Goal: Information Seeking & Learning: Get advice/opinions

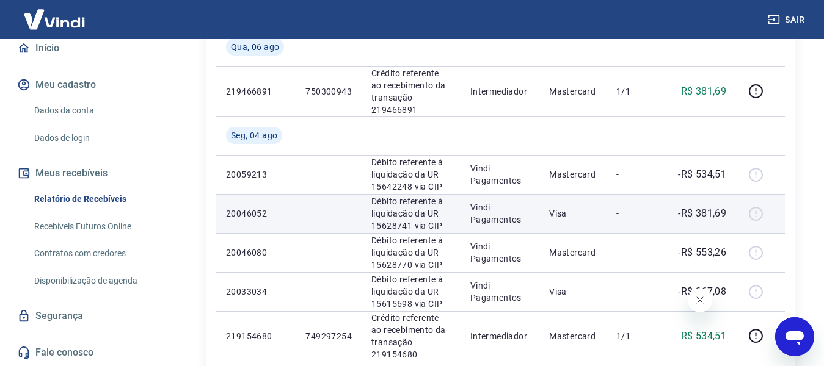
scroll to position [244, 0]
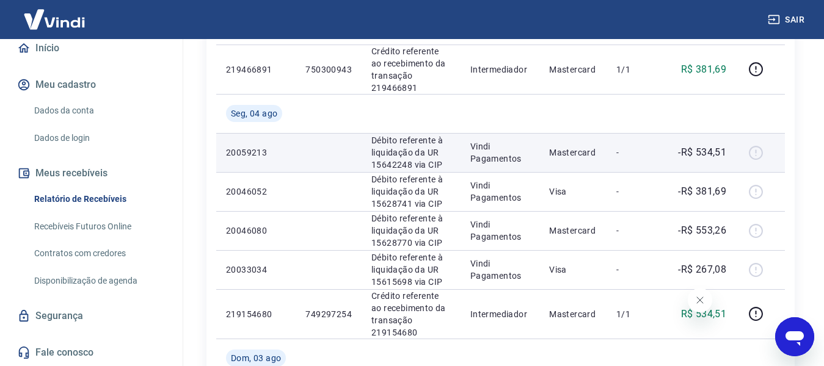
click at [399, 151] on p "Débito referente à liquidação da UR 15642248 via CIP" at bounding box center [410, 152] width 79 height 37
drag, startPoint x: 753, startPoint y: 151, endPoint x: 710, endPoint y: 158, distance: 43.9
click at [753, 150] on div at bounding box center [759, 153] width 29 height 20
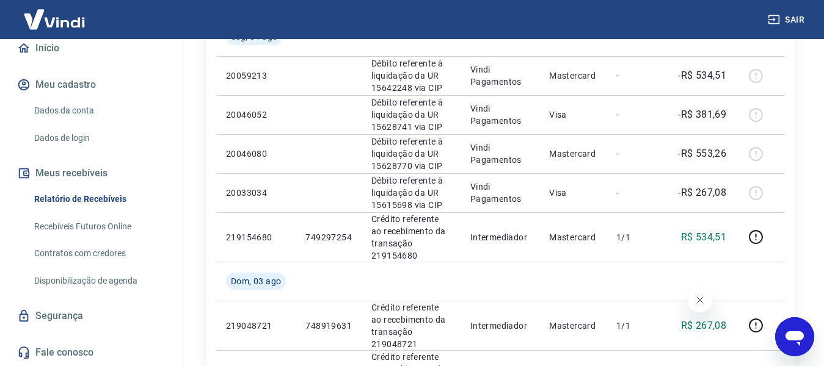
scroll to position [61, 0]
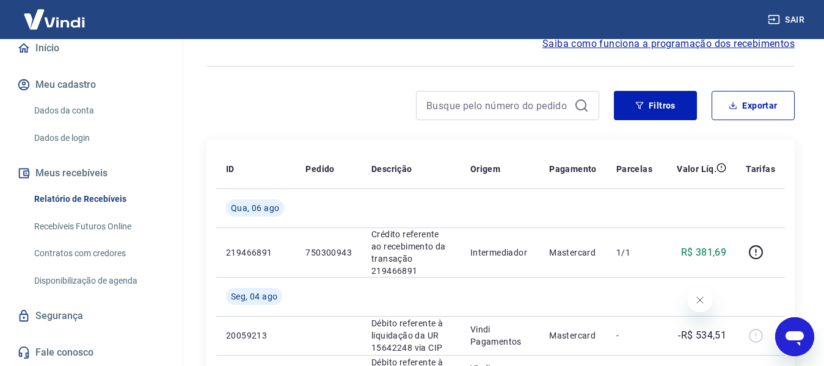
click at [788, 16] on button "Sair" at bounding box center [787, 20] width 44 height 23
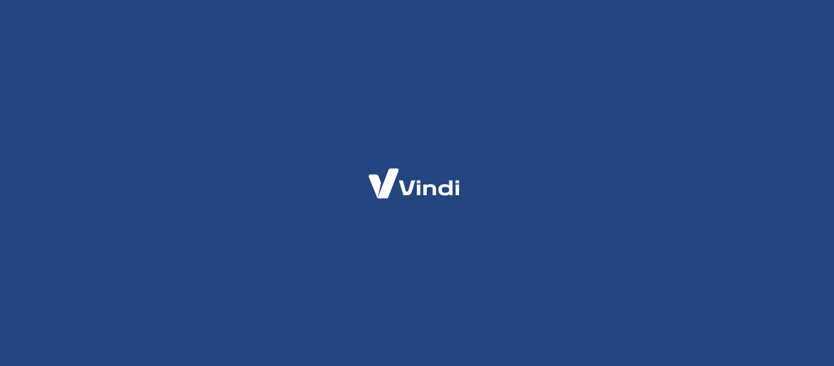
click at [372, 205] on img at bounding box center [414, 184] width 119 height 56
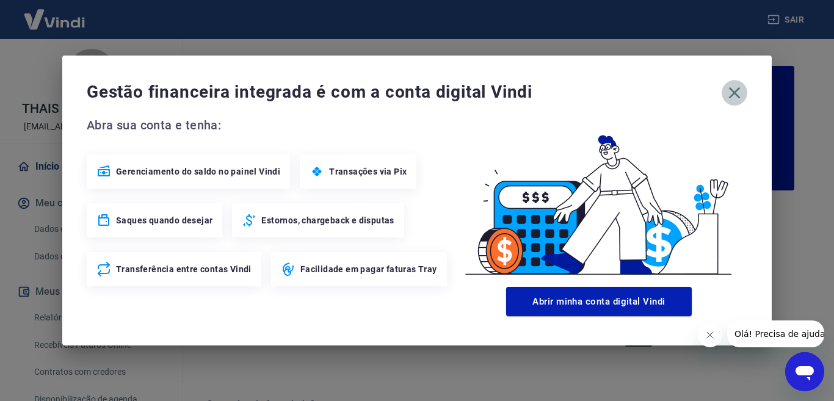
click at [736, 94] on icon "button" at bounding box center [735, 93] width 12 height 12
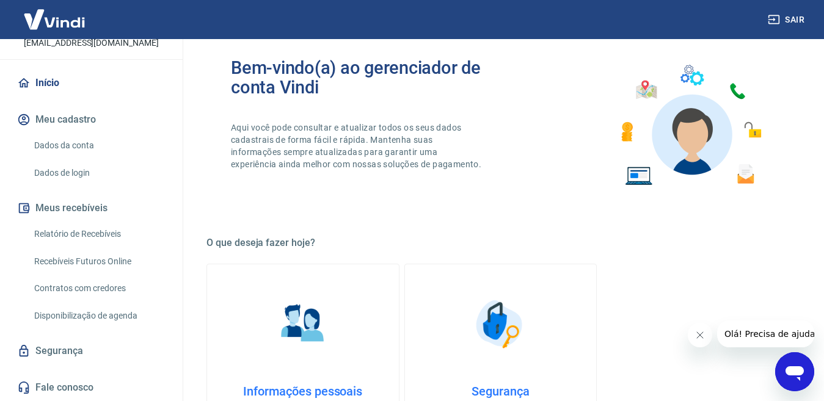
scroll to position [183, 0]
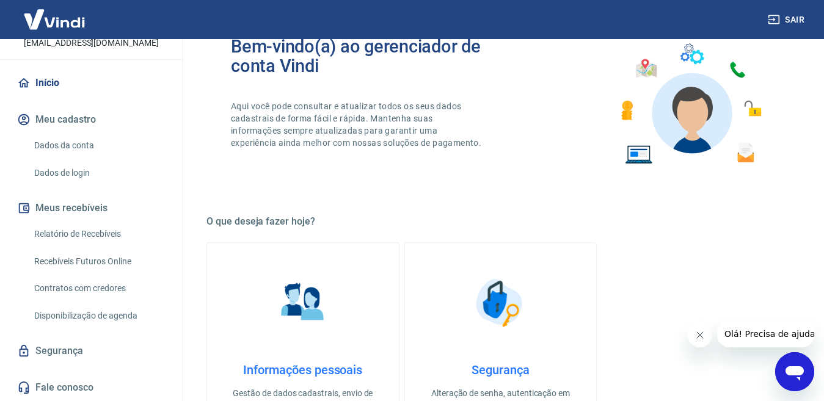
click at [46, 366] on link "Fale conosco" at bounding box center [91, 387] width 153 height 27
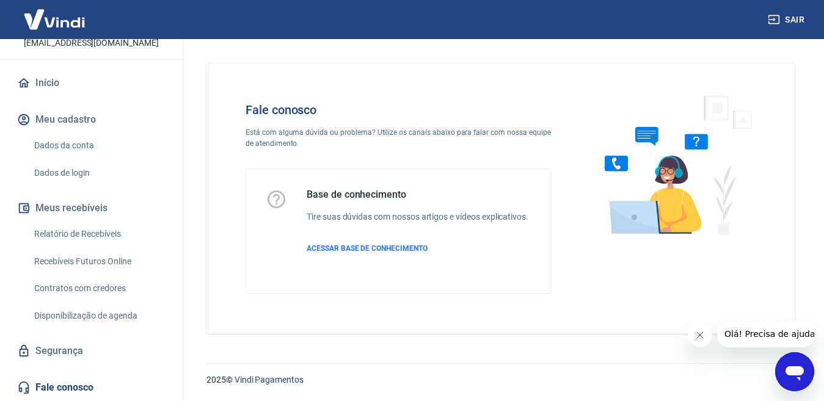
scroll to position [12, 0]
click at [748, 335] on span "Olá! Precisa de ajuda?" at bounding box center [771, 334] width 95 height 10
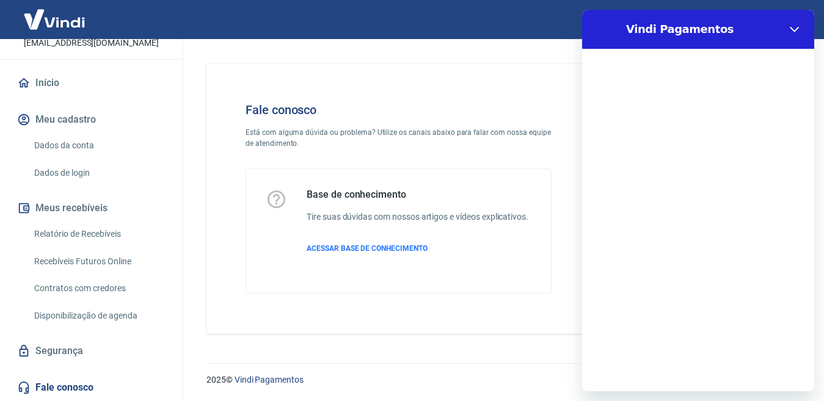
scroll to position [0, 0]
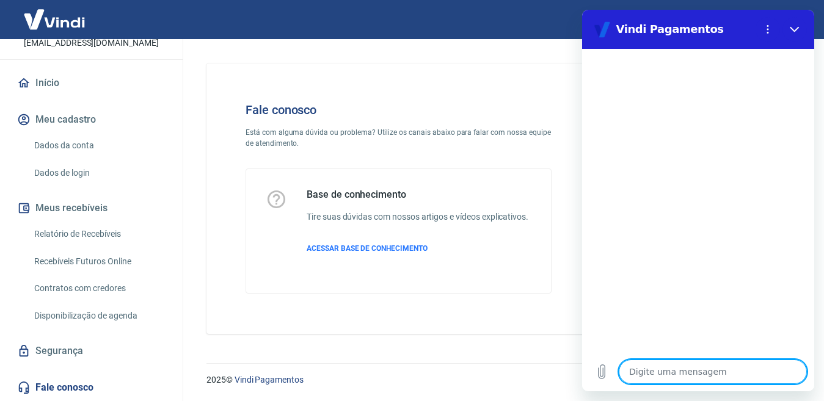
click at [640, 366] on textarea at bounding box center [712, 372] width 188 height 24
type textarea "C"
type textarea "x"
type textarea "Co"
type textarea "x"
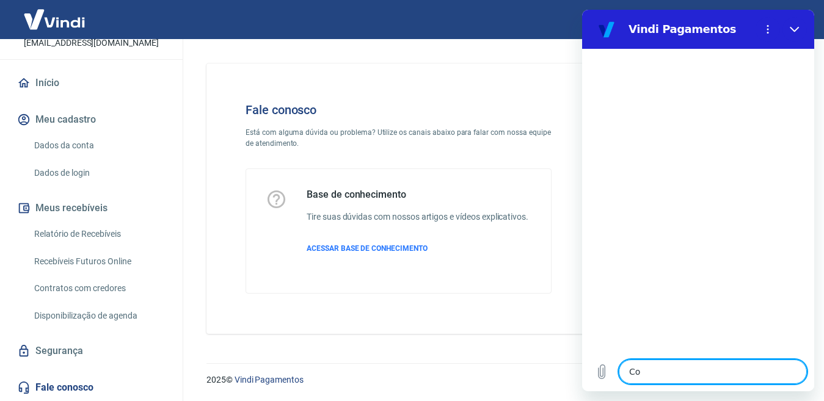
type textarea "Cop"
type textarea "x"
type textarea "Co"
type textarea "x"
type textarea "Com"
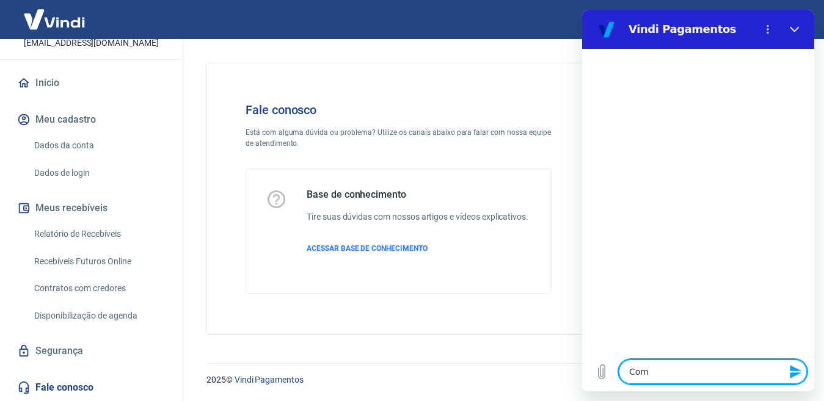
type textarea "x"
type textarea "Como"
type textarea "x"
type textarea "Como"
type textarea "x"
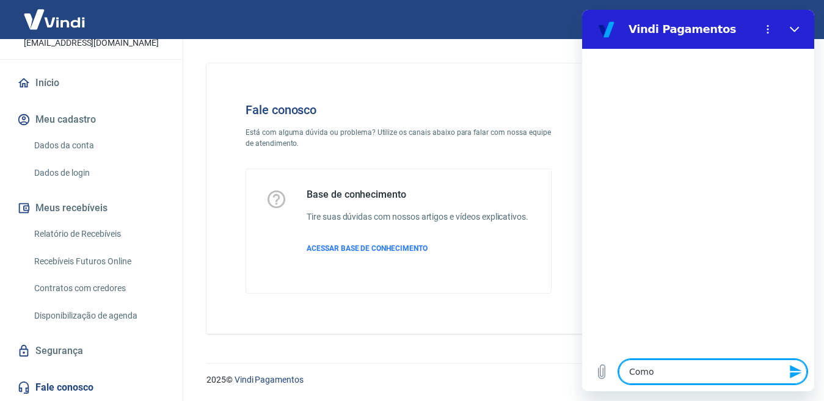
type textarea "Como f"
type textarea "x"
type textarea "Como fa"
type textarea "x"
type textarea "Como faç"
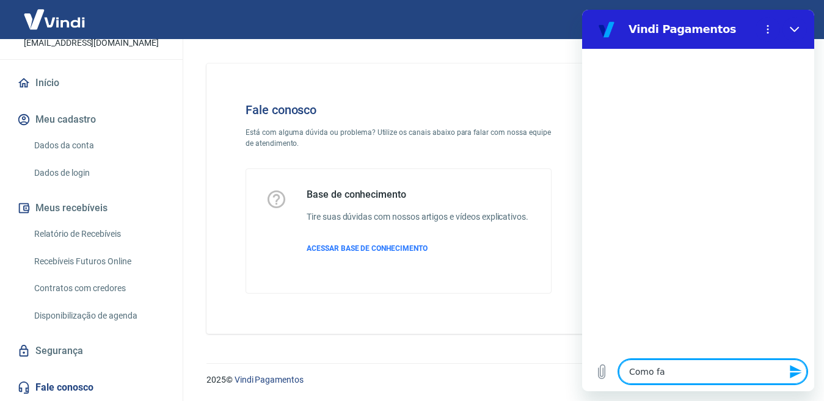
type textarea "x"
type textarea "Como faço"
type textarea "x"
type textarea "Como faço"
type textarea "x"
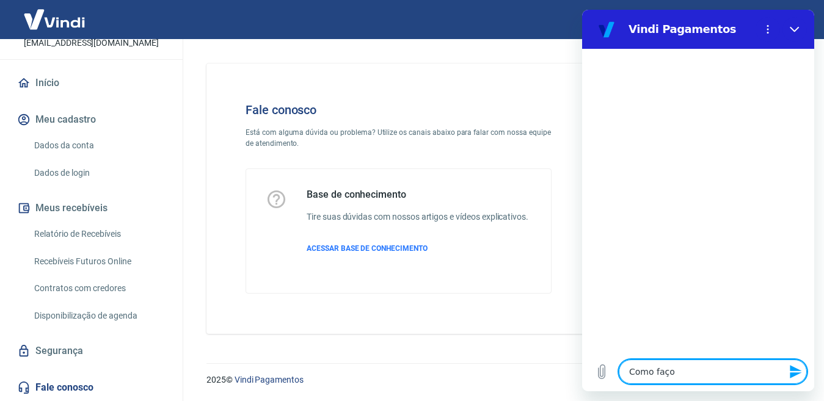
type textarea "Como faço p"
type textarea "x"
type textarea "Como faço pa"
type textarea "x"
type textarea "Como faço par"
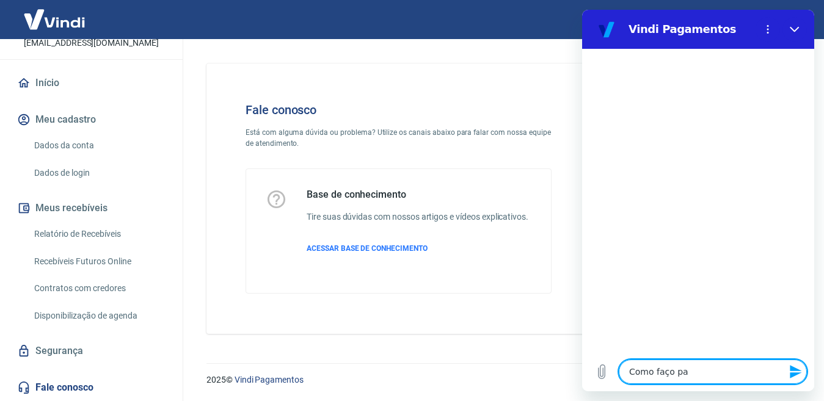
type textarea "x"
type textarea "Como faço para"
type textarea "x"
type textarea "Como faço para"
type textarea "x"
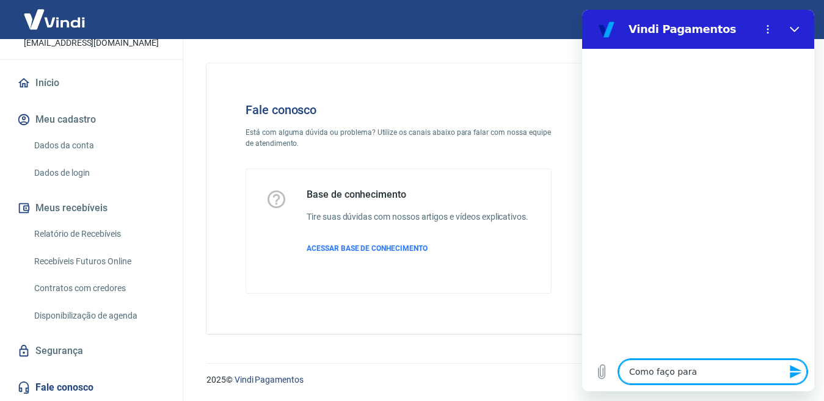
type textarea "Como faço para c"
type textarea "x"
type textarea "Como faço para ca"
type textarea "x"
type textarea "Como faço para can"
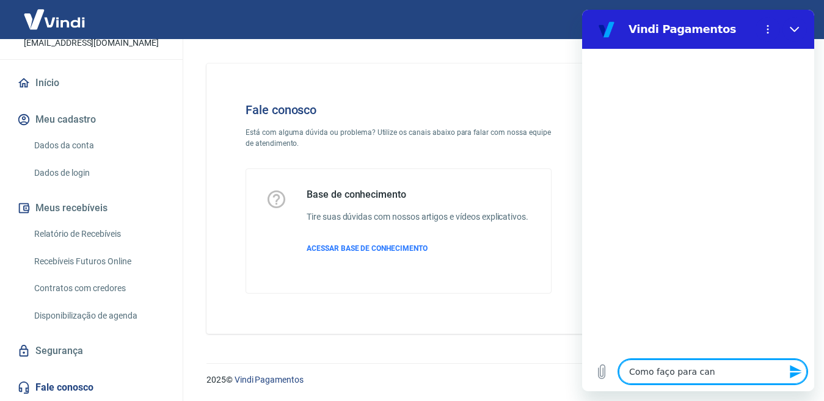
type textarea "x"
type textarea "Como faço para canc"
type textarea "x"
type textarea "Como faço para cance"
type textarea "x"
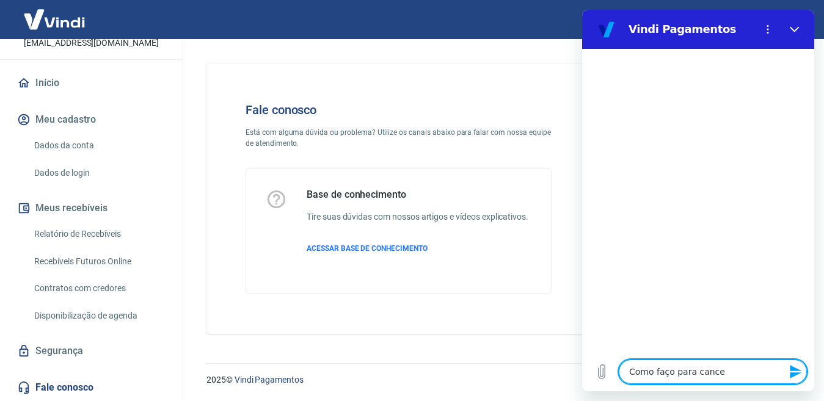
type textarea "Como faço para cancel"
type textarea "x"
type textarea "Como faço para cancela"
type textarea "x"
type textarea "Como faço para cancelar"
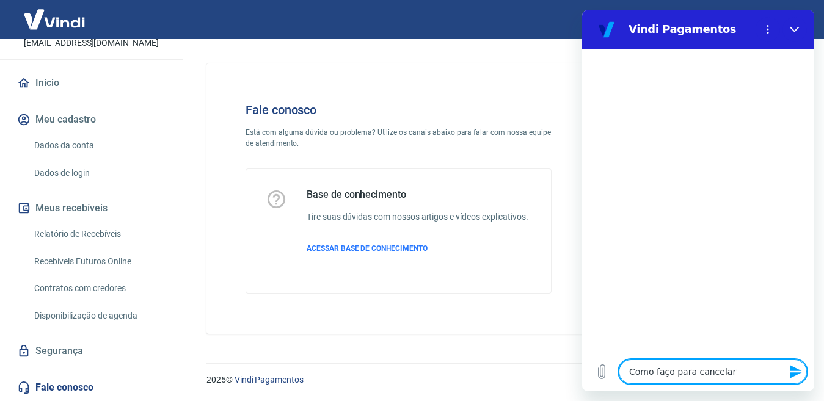
type textarea "x"
type textarea "Como faço para cancelar"
type textarea "x"
type textarea "Como faço para cancelar a"
type textarea "x"
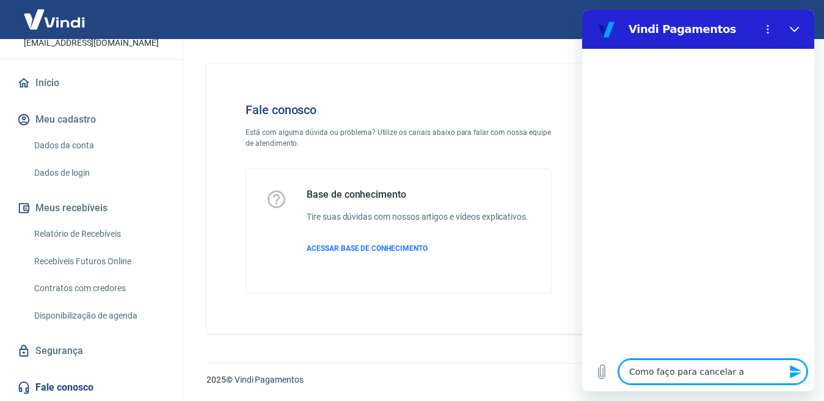
type textarea "Como faço para cancelar a"
type textarea "x"
type textarea "Como faço para cancelar a a"
type textarea "x"
type textarea "Como faço para cancelar a an"
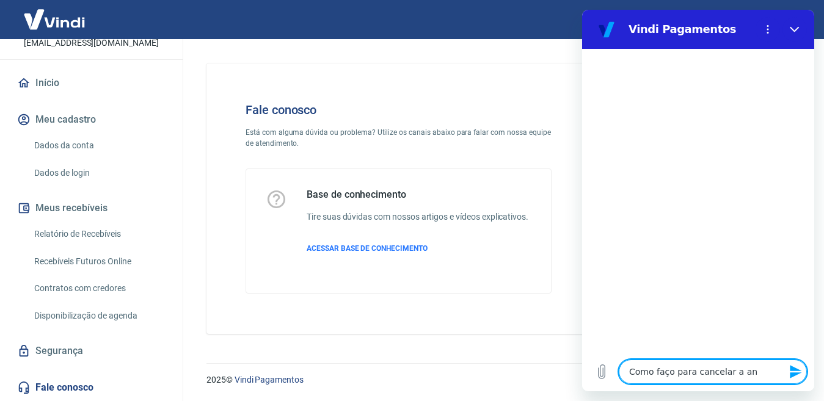
type textarea "x"
type textarea "Como faço para cancelar a ant"
type textarea "x"
type textarea "Como faço para cancelar a ante"
type textarea "x"
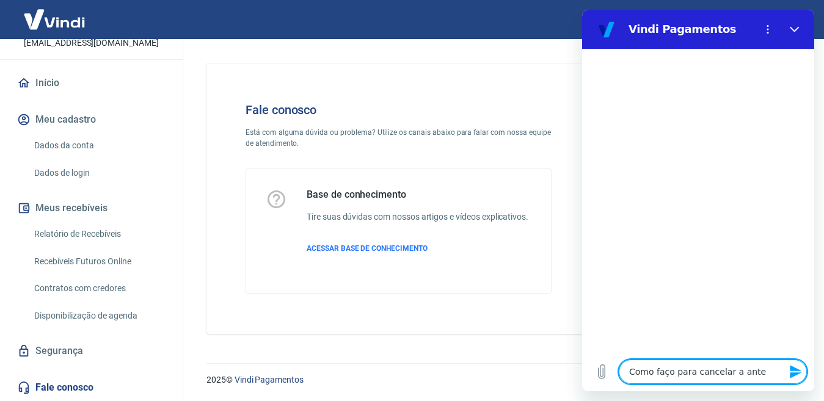
type textarea "Como faço para cancelar a antec"
type textarea "x"
type textarea "Como faço para cancelar a anteci"
type textarea "x"
type textarea "Como faço para cancelar a antecip"
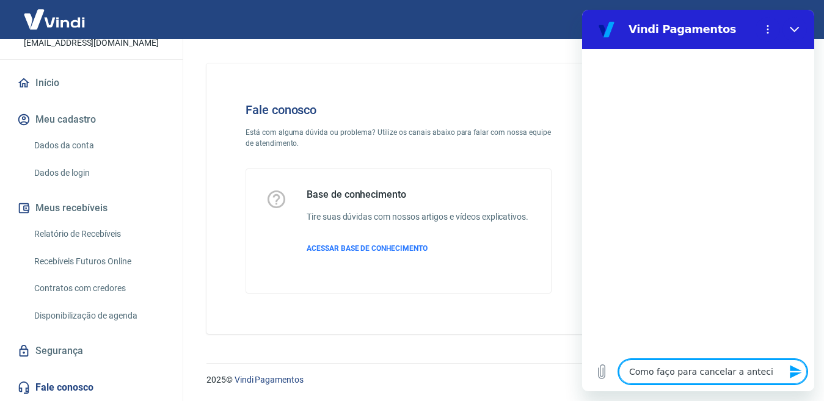
type textarea "x"
type textarea "Como faço para cancelar a antecipa"
type textarea "x"
type textarea "Como faço para cancelar a antecipaç"
type textarea "x"
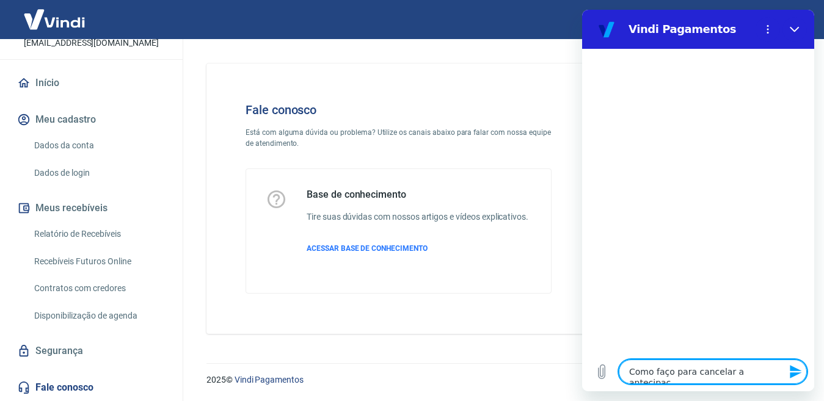
type textarea "Como faço para cancelar a antecipaçã"
type textarea "x"
type textarea "Como faço para cancelar a antecipação"
type textarea "x"
type textarea "Como faço para cancelar a antecipação?"
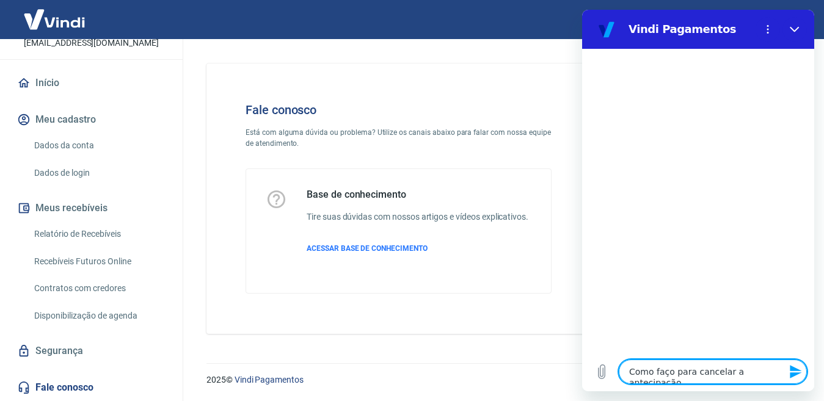
type textarea "x"
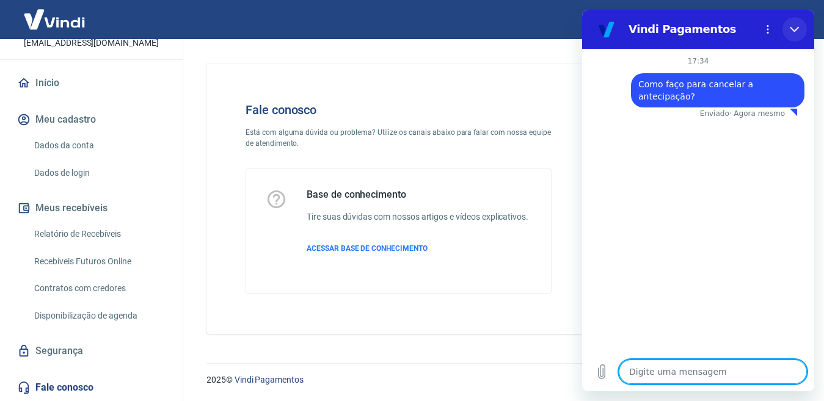
click at [797, 27] on icon "Fechar" at bounding box center [794, 29] width 10 height 10
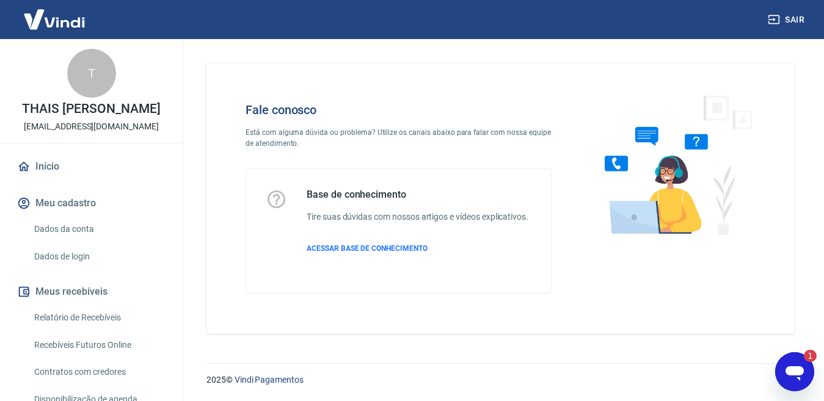
click at [795, 366] on icon "Abrir janela de mensagens, 1 mensagem não lida" at bounding box center [794, 373] width 18 height 15
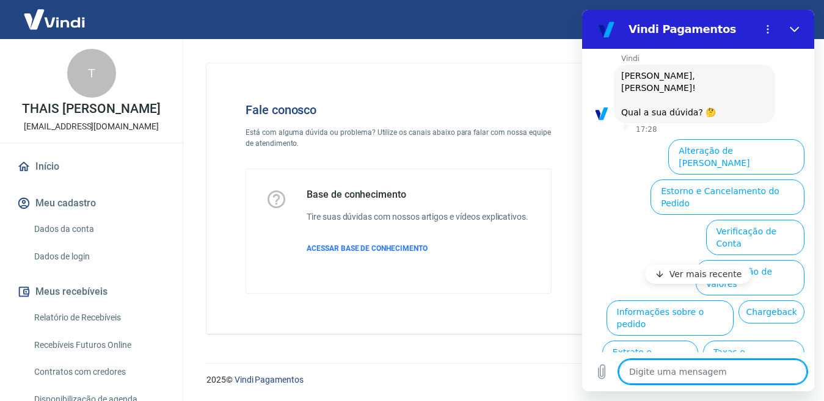
scroll to position [99, 0]
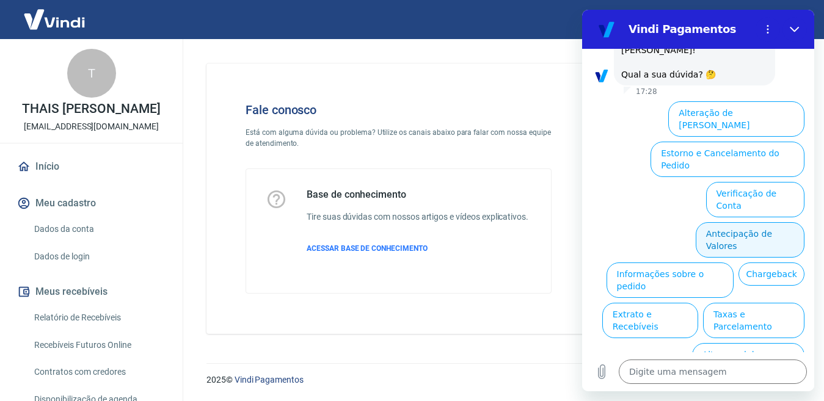
click at [736, 222] on button "Antecipação de Valores" at bounding box center [749, 239] width 109 height 35
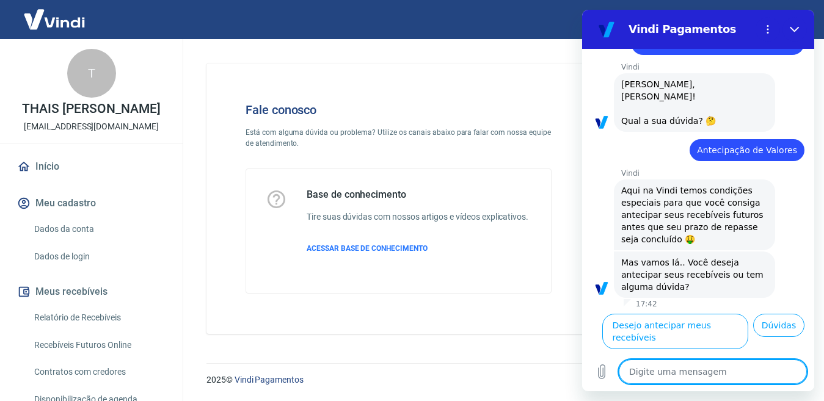
scroll to position [68, 0]
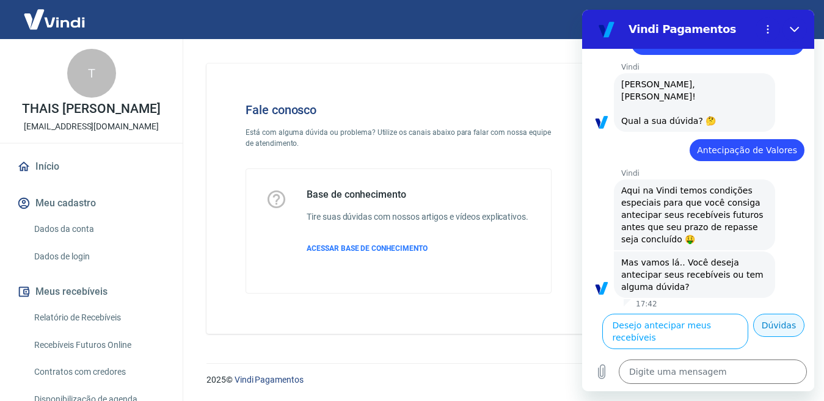
click at [766, 337] on button "Dúvidas" at bounding box center [778, 325] width 51 height 23
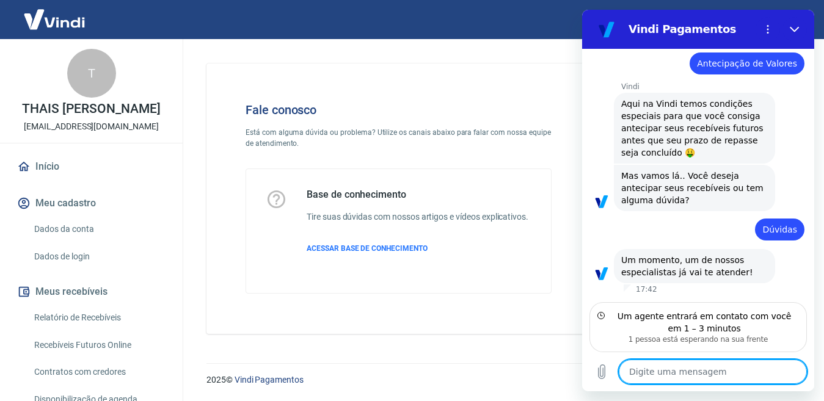
scroll to position [127, 0]
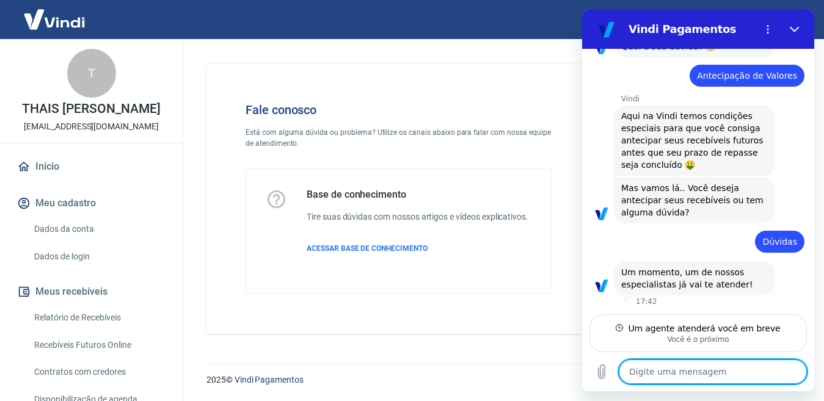
type textarea "x"
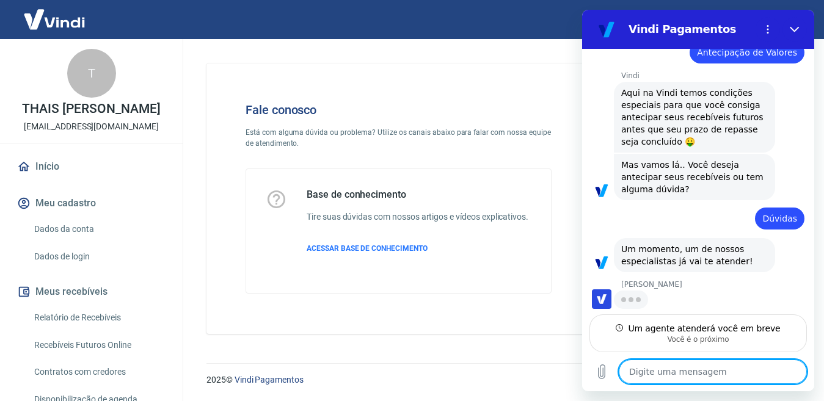
scroll to position [150, 0]
click at [648, 366] on textarea at bounding box center [712, 372] width 188 height 24
type textarea "O"
type textarea "x"
type textarea "Oi"
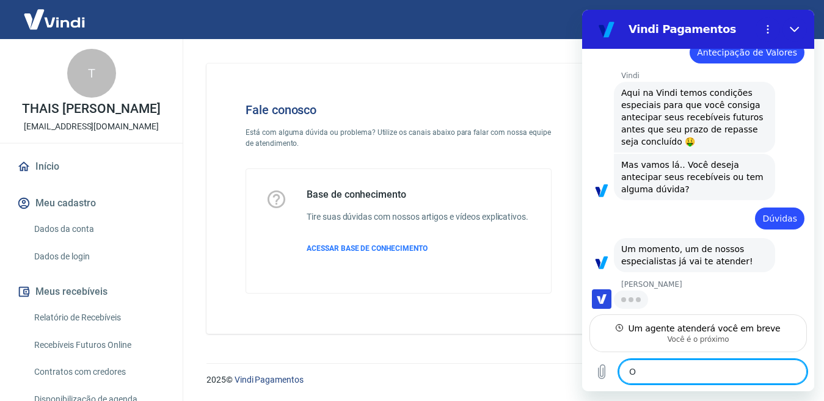
type textarea "x"
type textarea "Oi"
type textarea "x"
type textarea "Oi N"
type textarea "x"
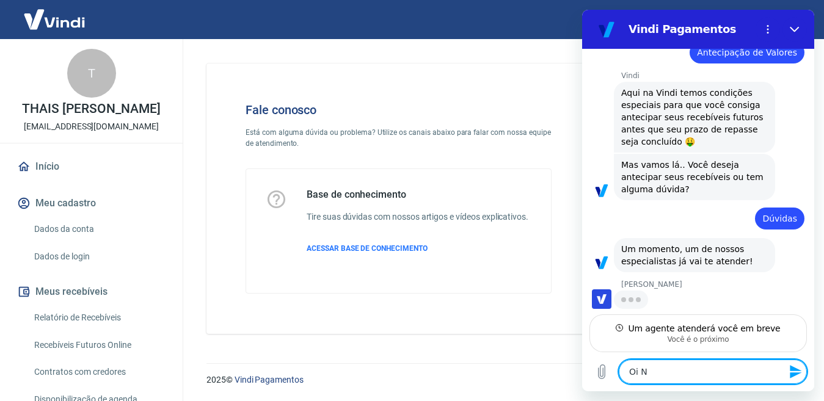
type textarea "Oi Na"
type textarea "x"
type textarea "Oi Nan"
type textarea "x"
type textarea "Oi Nani"
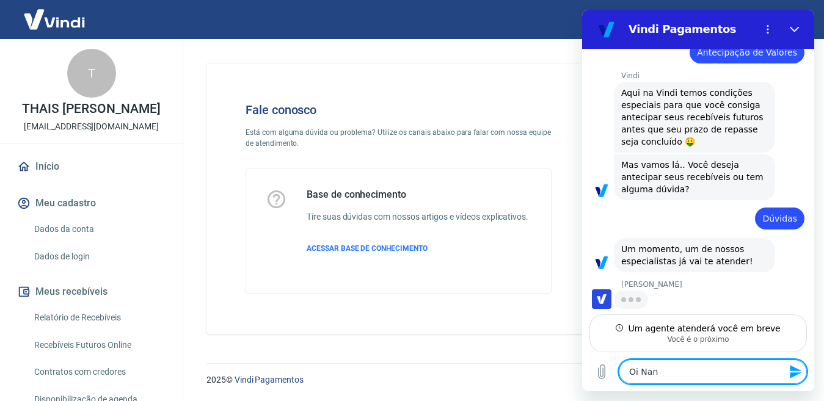
type textarea "x"
type textarea "Oi Nani"
type textarea "x"
type textarea "Oi Nani"
type textarea "x"
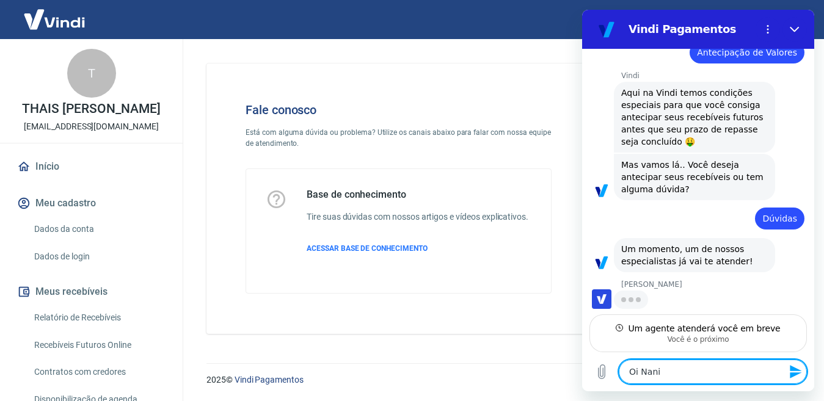
type textarea "Oi Nani,"
type textarea "x"
type textarea "Oi Nani,"
type textarea "x"
type textarea "Oi Nani, b"
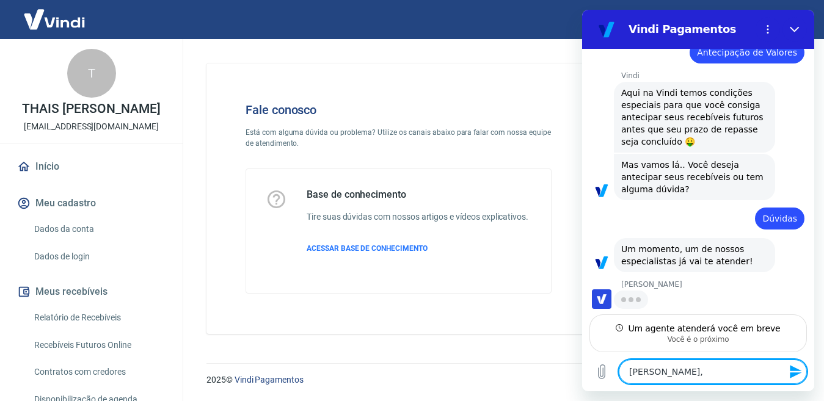
type textarea "x"
type textarea "Oi Nani, bo"
type textarea "x"
type textarea "Oi Nani, boa"
type textarea "x"
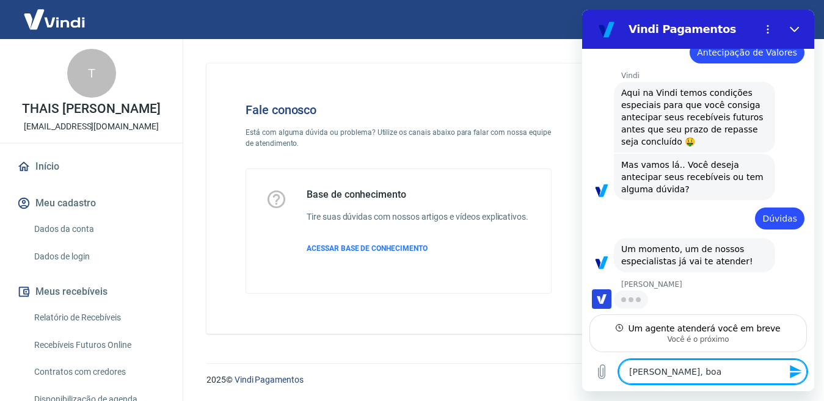
type textarea "Oi Nani, boa"
type textarea "x"
type textarea "Oi Nani, boa t"
type textarea "x"
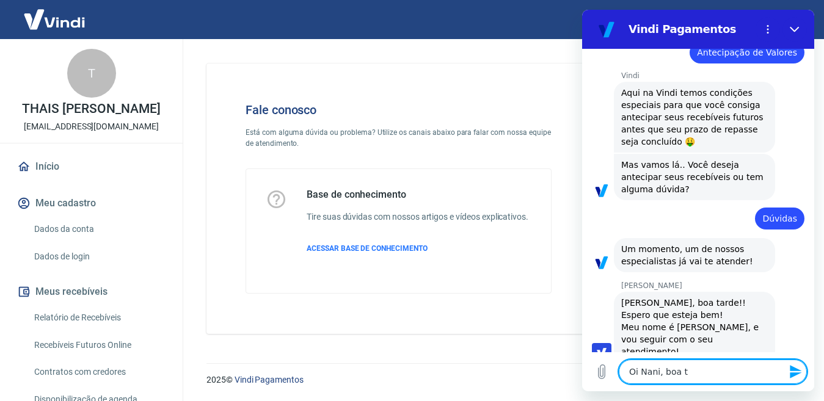
scroll to position [151, 0]
type textarea "Oi Nani, boa ta"
type textarea "x"
type textarea "Oi Nani, boa tar"
type textarea "x"
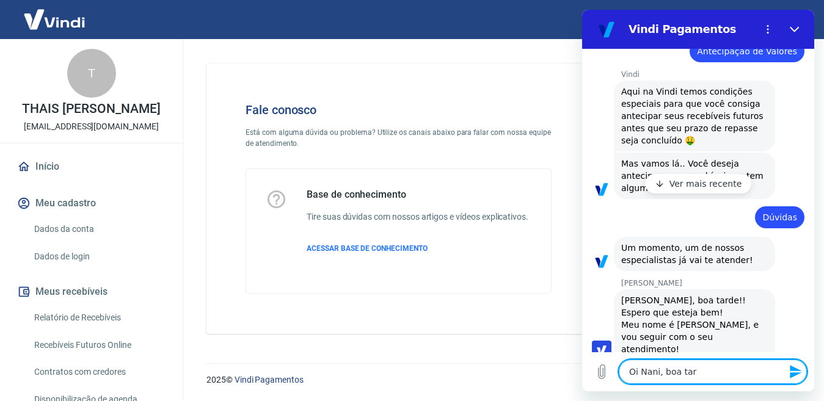
type textarea "Oi Nani, boa tard"
type textarea "x"
type textarea "Oi Nani, boa tarde"
type textarea "x"
type textarea "Oi Nani, boa tarde!"
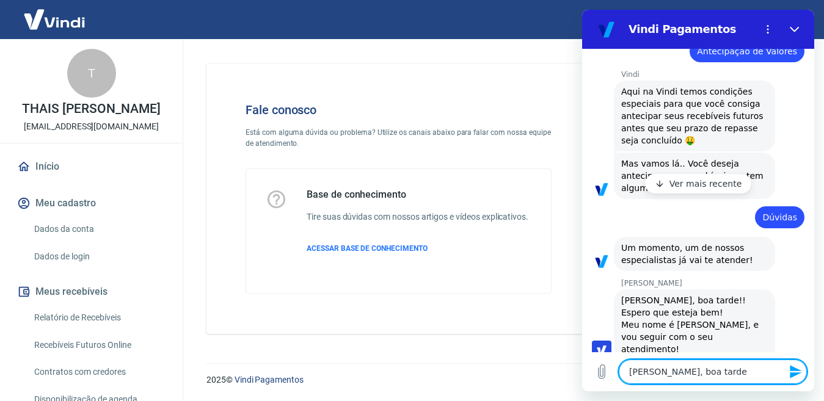
type textarea "x"
type textarea "Oi Nani, boa tarde!!"
type textarea "x"
type textarea "Oi Nani, boa tarde!!"
type textarea "x"
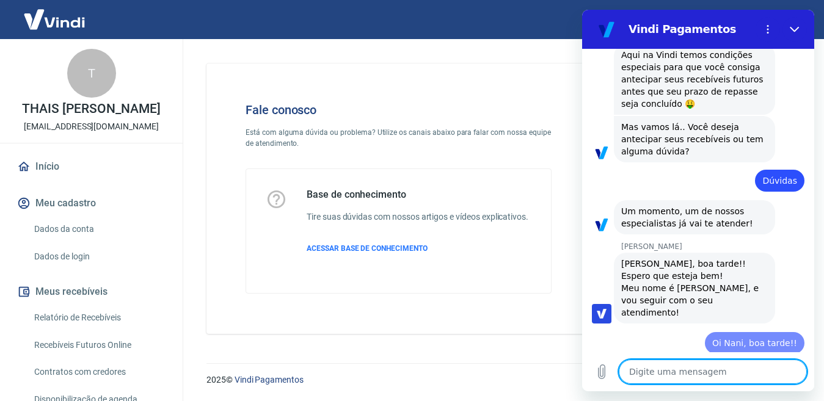
type textarea "x"
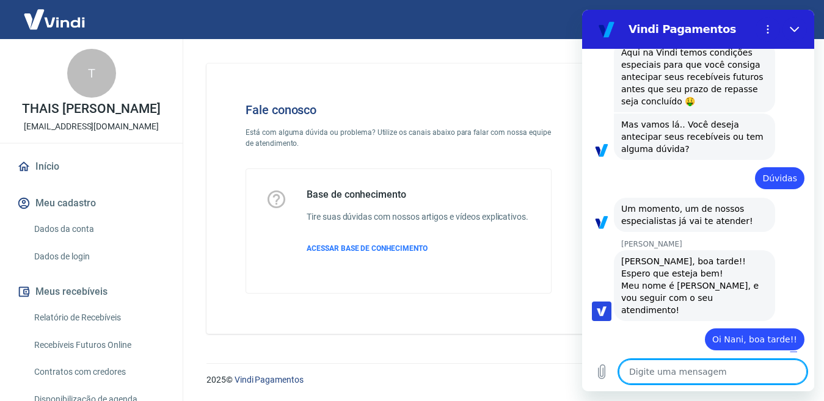
type textarea "c"
type textarea "x"
type textarea "co"
type textarea "x"
type textarea "com"
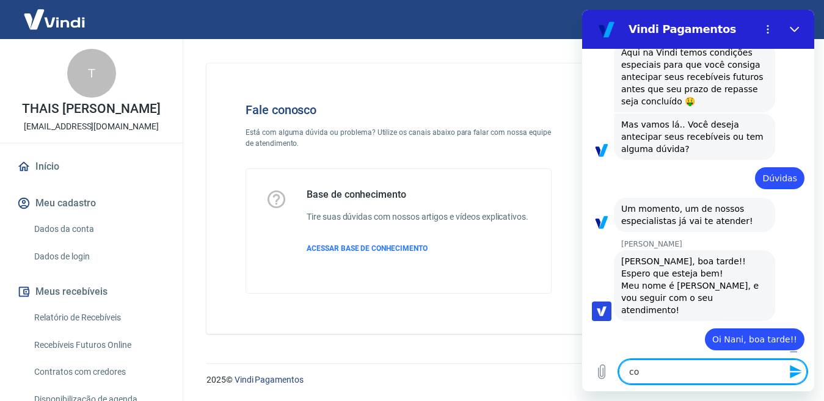
type textarea "x"
type textarea "como"
type textarea "x"
type textarea "como"
type textarea "x"
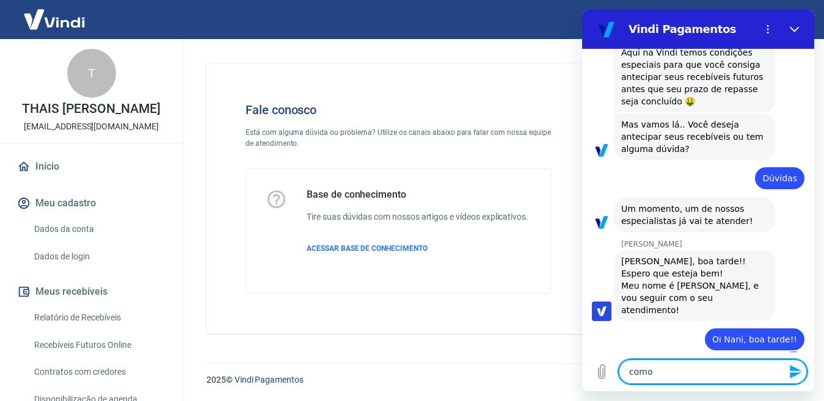
type textarea "como e"
type textarea "x"
type textarea "como eu"
type textarea "x"
type textarea "como eu"
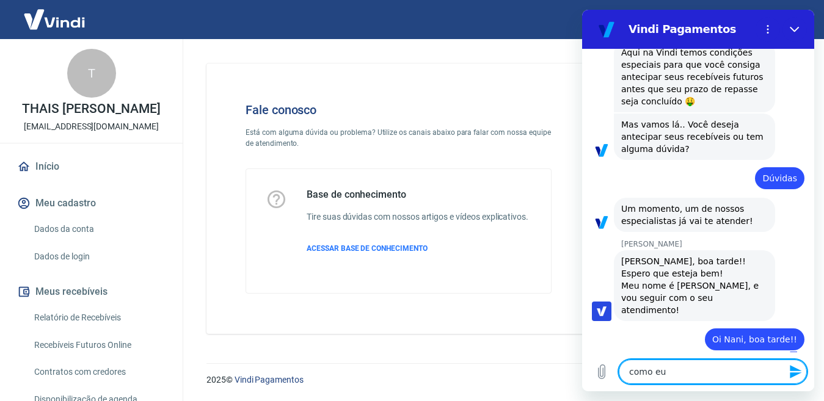
type textarea "x"
type textarea "como eu c"
type textarea "x"
type textarea "como eu ca"
type textarea "x"
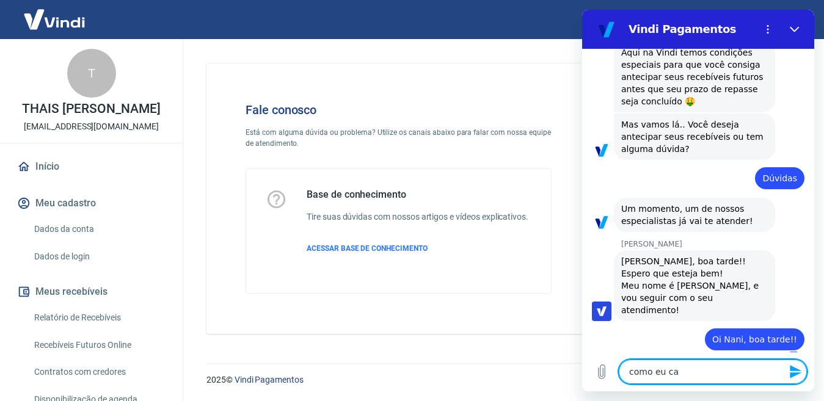
type textarea "como eu can"
type textarea "x"
type textarea "como eu canc"
type textarea "x"
type textarea "como eu cance"
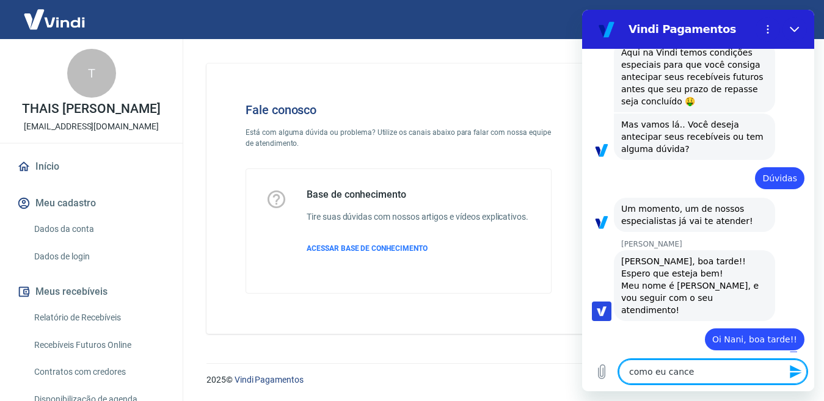
type textarea "x"
type textarea "como eu cancel"
type textarea "x"
type textarea "como eu cancelo"
type textarea "x"
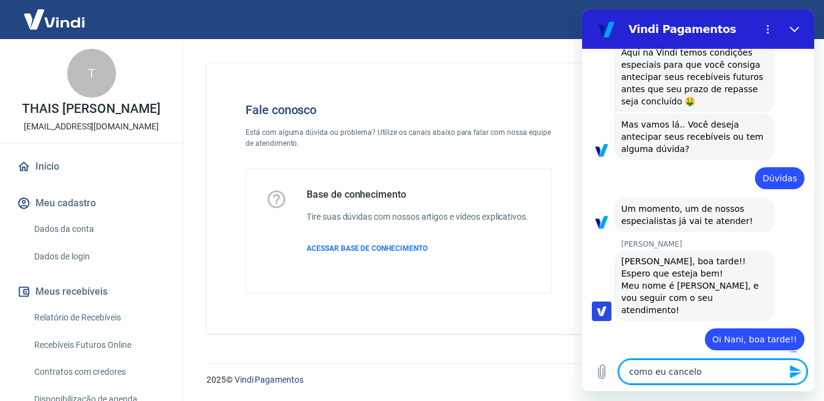
type textarea "como eu cancelo"
type textarea "x"
type textarea "como eu cancelo a"
type textarea "x"
type textarea "como eu cancelo a"
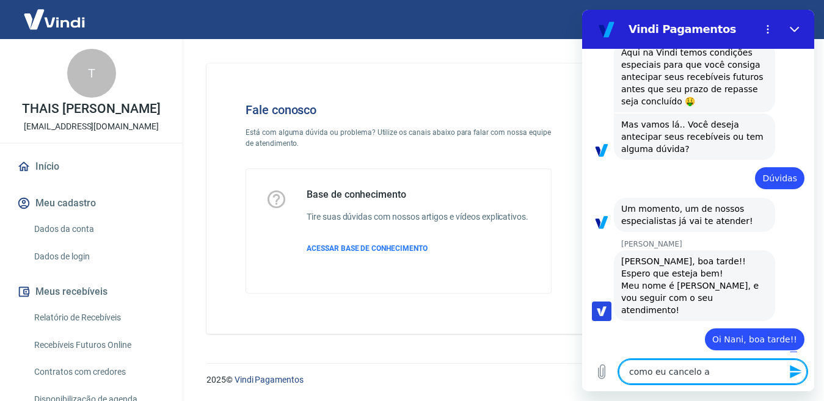
type textarea "x"
type textarea "como eu cancelo a a"
type textarea "x"
type textarea "como eu cancelo a an"
type textarea "x"
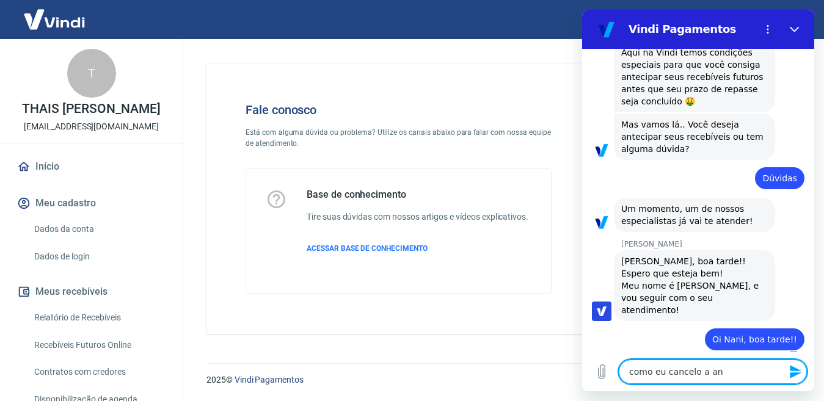
type textarea "como eu cancelo a ant"
type textarea "x"
type textarea "como eu cancelo a ante"
type textarea "x"
type textarea "como eu cancelo a antec"
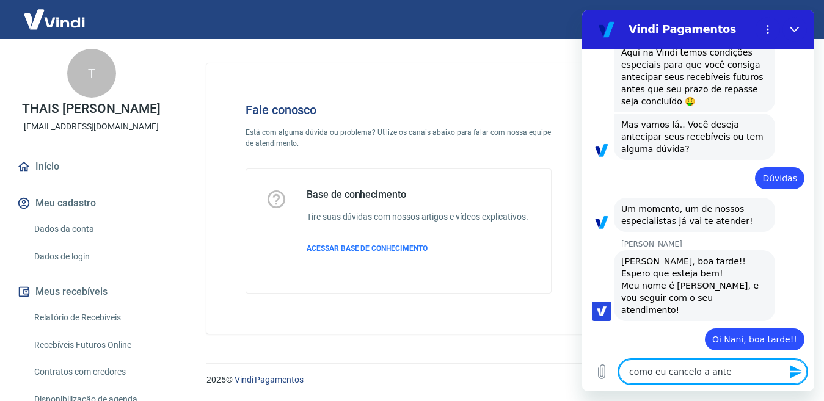
type textarea "x"
type textarea "como eu cancelo a anteci"
type textarea "x"
type textarea "como eu cancelo a antecip"
type textarea "x"
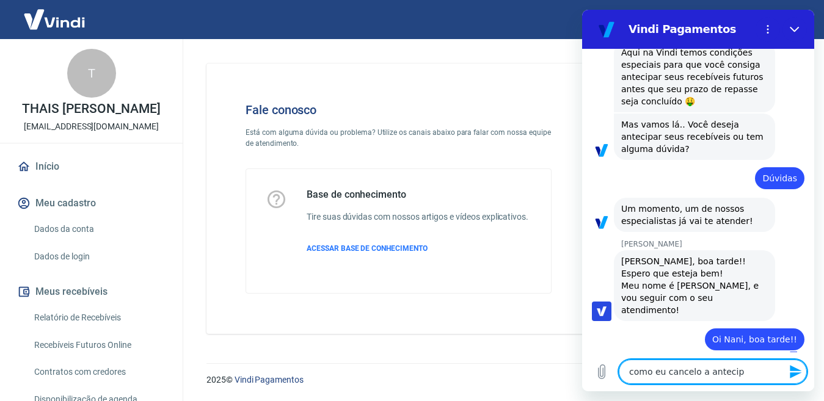
type textarea "como eu cancelo a antecipa"
type textarea "x"
type textarea "como eu cancelo a antecipaç"
type textarea "x"
type textarea "como eu cancelo a antecipaçã"
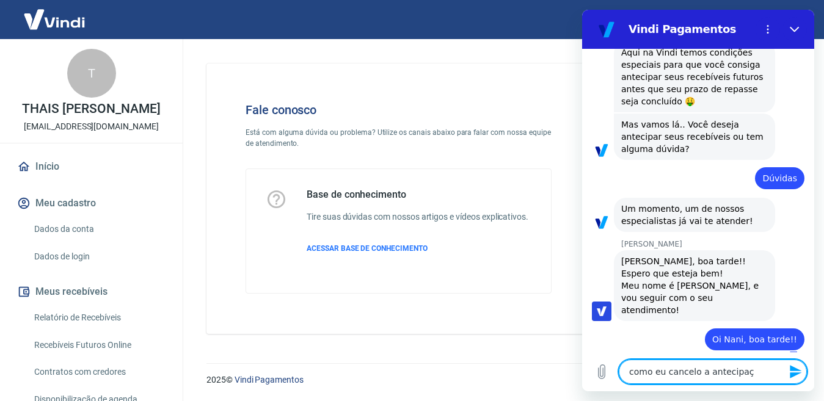
type textarea "x"
type textarea "como eu cancelo a antecipação"
type textarea "x"
type textarea "como eu cancelo a antecipação?"
type textarea "x"
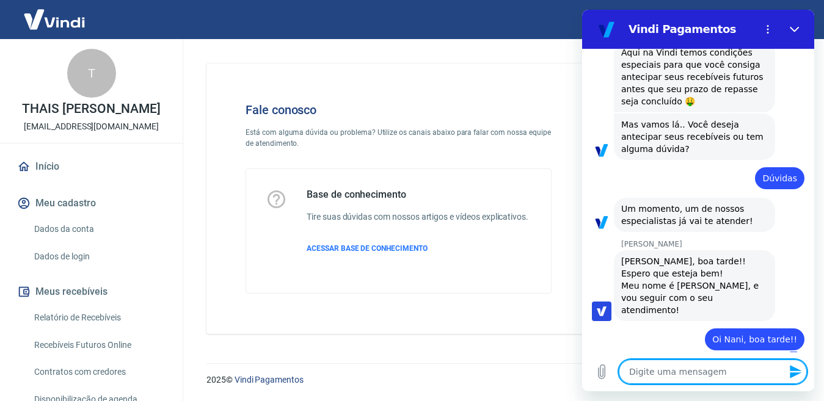
type textarea "]"
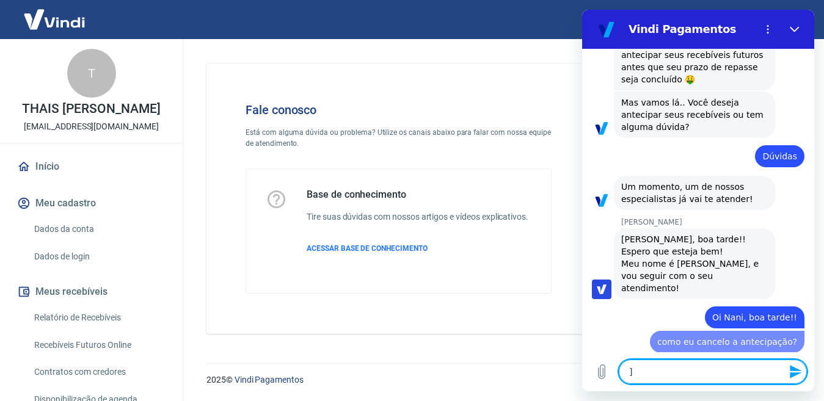
type textarea "x"
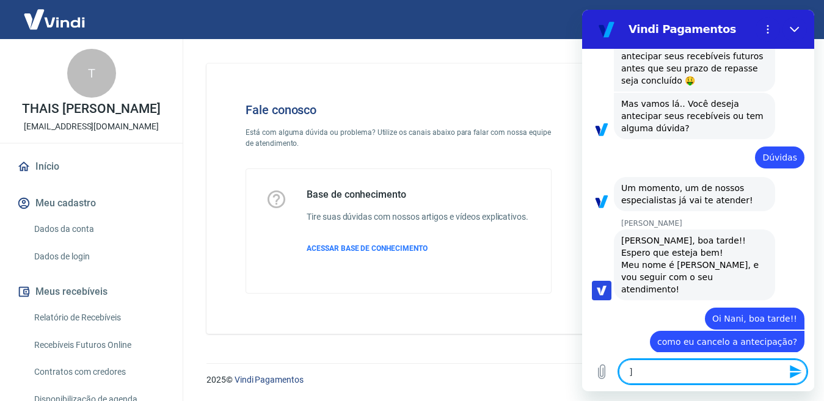
scroll to position [214, 0]
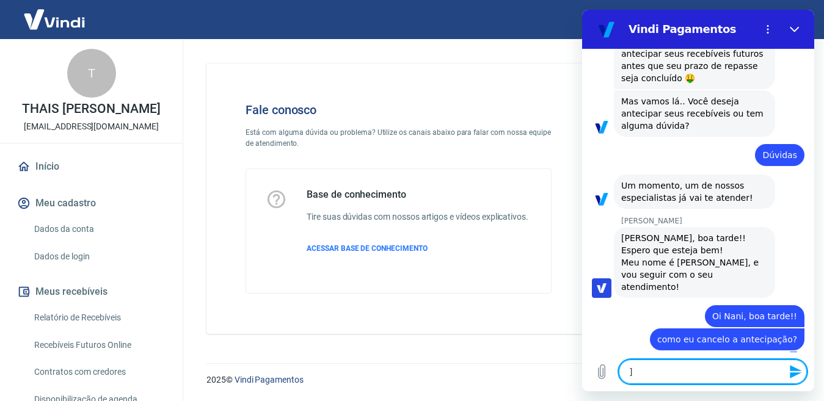
type textarea "]"
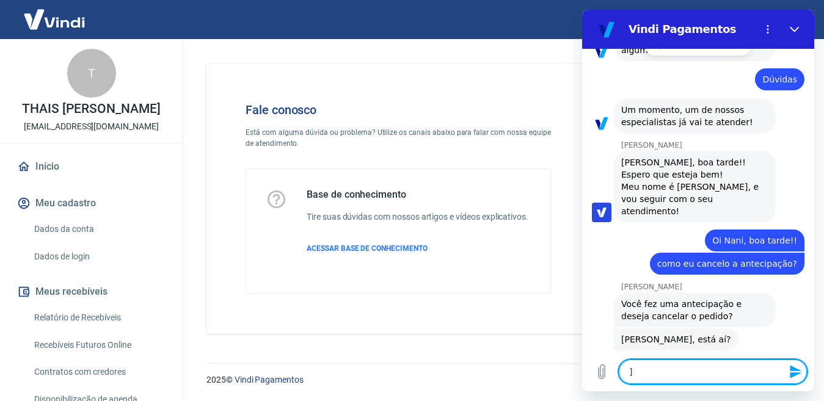
type textarea "x"
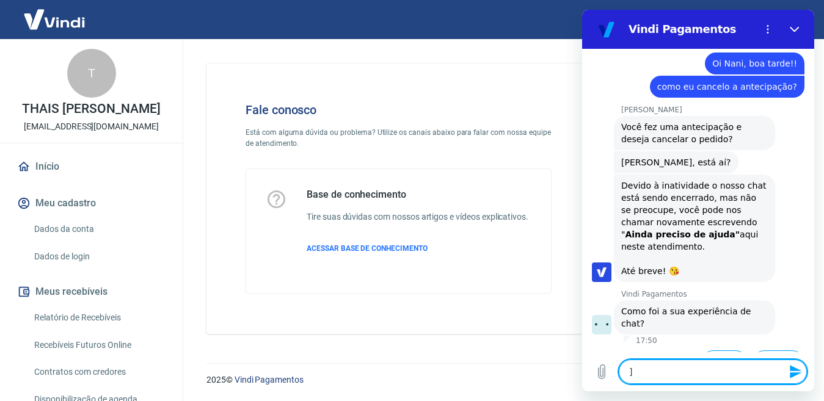
scroll to position [405, 0]
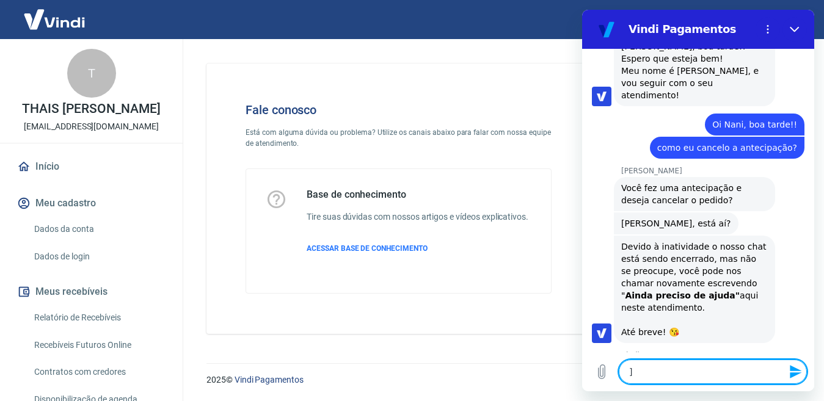
click at [662, 364] on textarea "]" at bounding box center [712, 372] width 188 height 24
type textarea "]o"
type textarea "x"
type textarea "]oi"
type textarea "x"
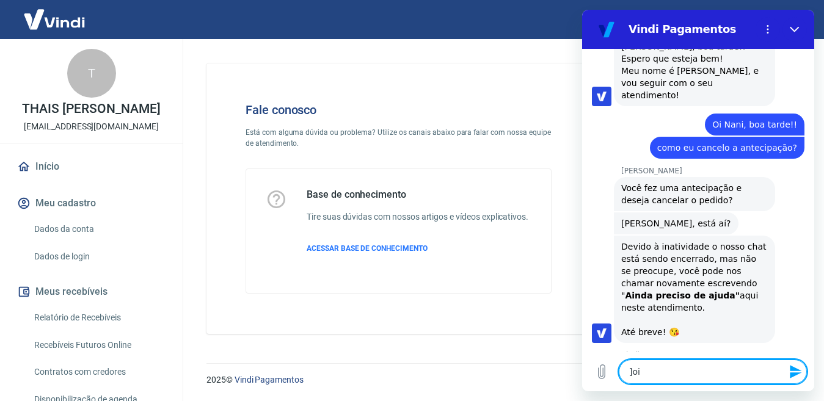
type textarea "]oii"
type textarea "x"
click at [645, 365] on textarea at bounding box center [712, 372] width 188 height 24
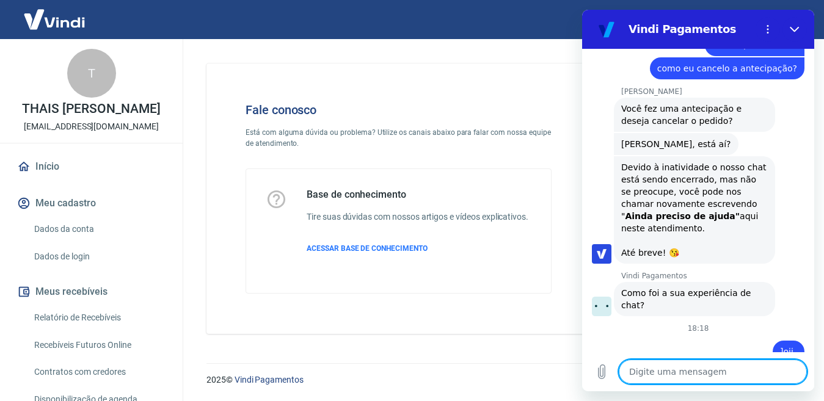
click at [661, 366] on textarea at bounding box center [712, 372] width 188 height 24
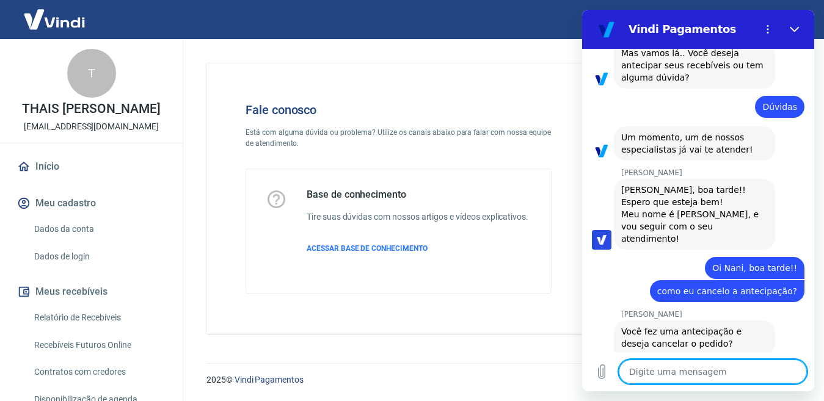
scroll to position [261, 0]
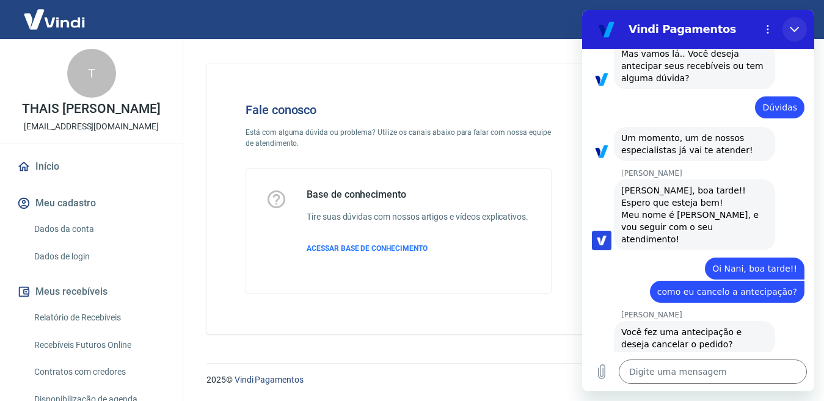
click at [790, 27] on icon "Fechar" at bounding box center [793, 29] width 9 height 5
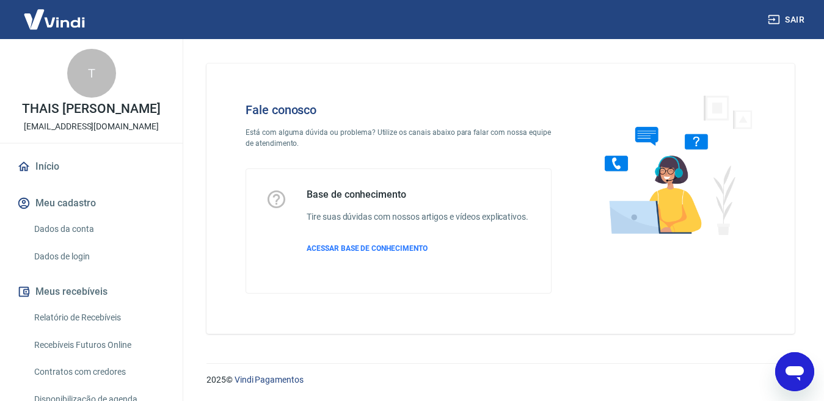
click at [793, 366] on icon "Abrir janela de mensagens" at bounding box center [794, 373] width 18 height 15
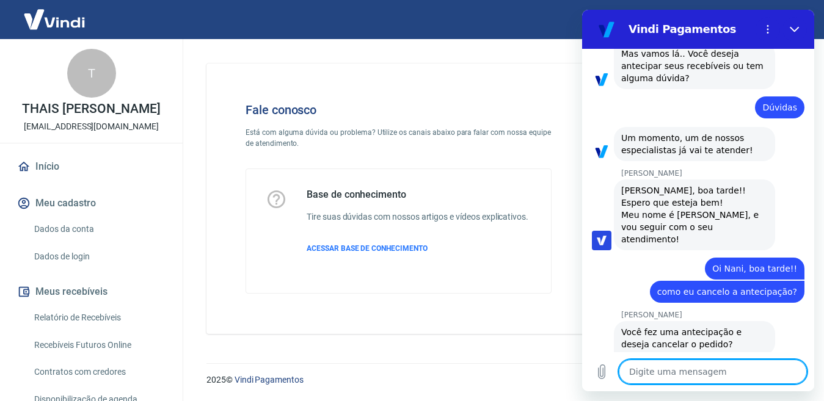
click at [685, 366] on textarea at bounding box center [712, 372] width 188 height 24
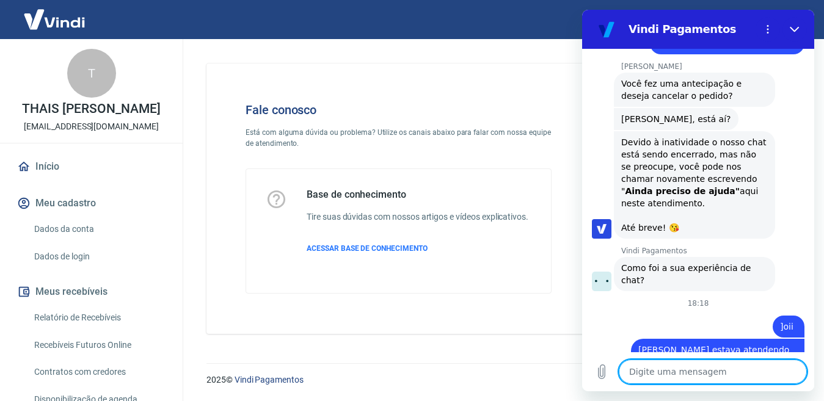
scroll to position [567, 0]
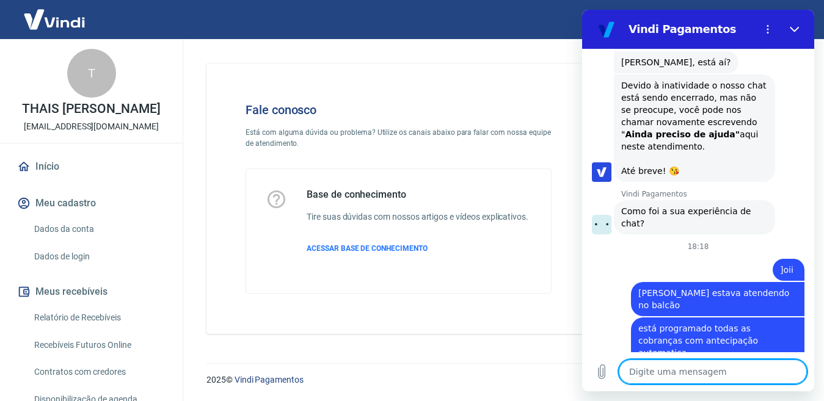
click at [673, 366] on textarea at bounding box center [712, 372] width 188 height 24
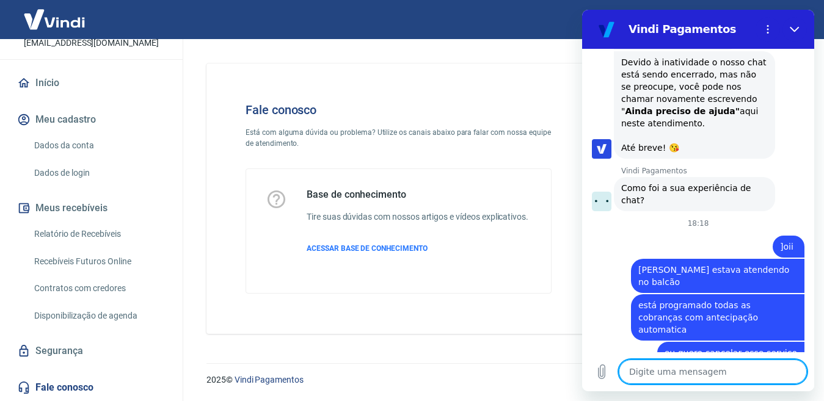
scroll to position [96, 0]
click at [72, 366] on link "Fale conosco" at bounding box center [91, 387] width 153 height 27
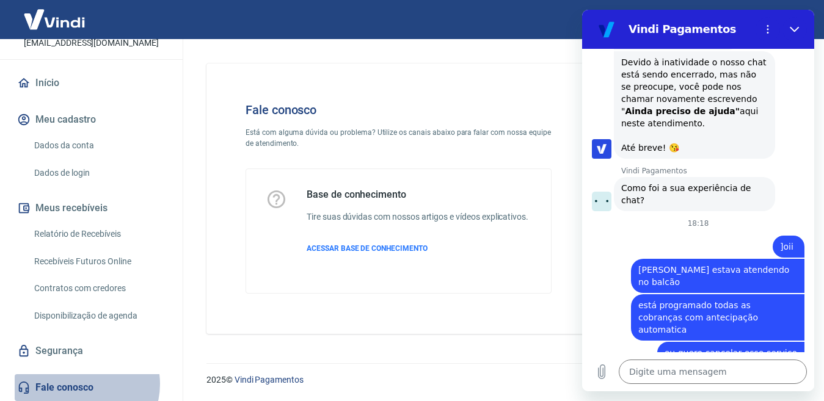
click at [82, 366] on link "Fale conosco" at bounding box center [91, 387] width 153 height 27
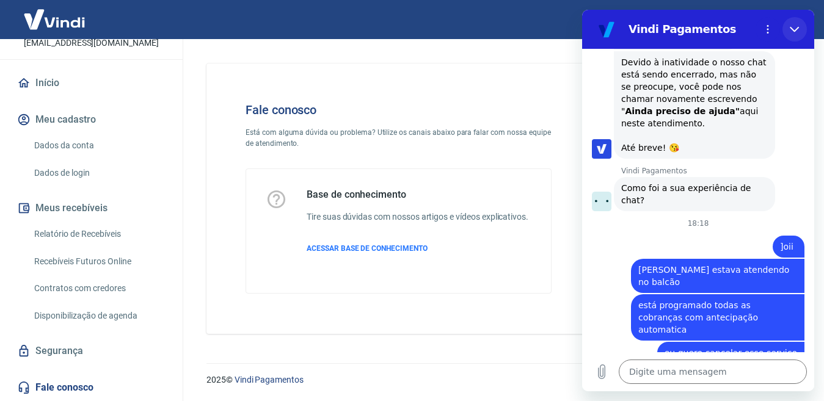
click at [794, 29] on icon "Fechar" at bounding box center [794, 29] width 10 height 10
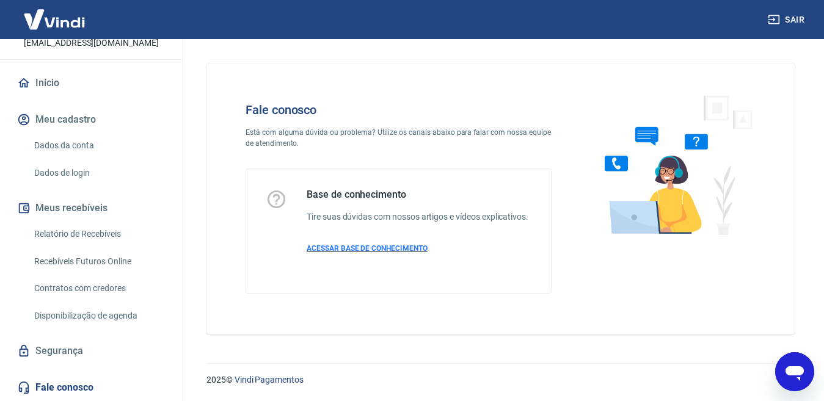
click at [363, 250] on span "ACESSAR BASE DE CONHECIMENTO" at bounding box center [366, 248] width 121 height 9
click at [806, 366] on div "Abrir janela de mensagens" at bounding box center [794, 371] width 37 height 37
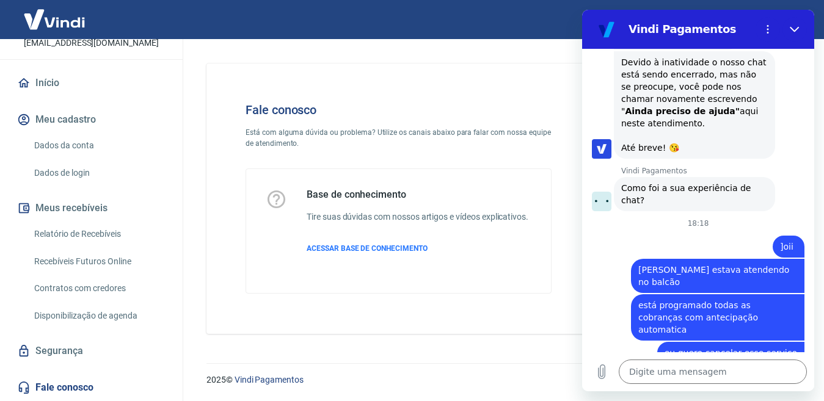
click at [789, 366] on div at bounding box center [792, 391] width 7 height 7
click at [603, 192] on figure at bounding box center [602, 202] width 20 height 20
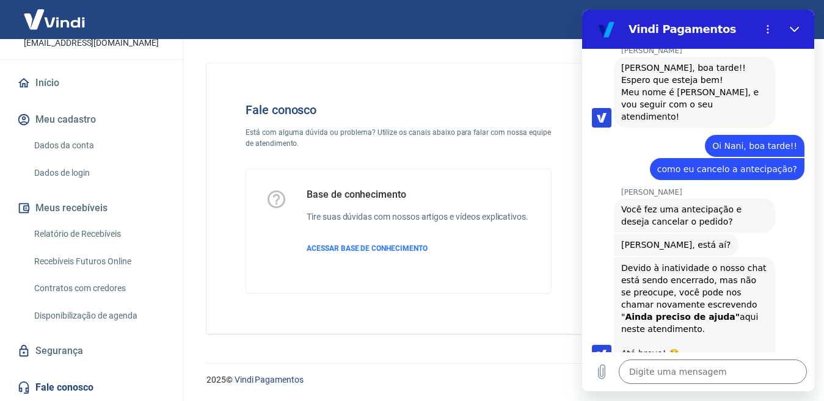
scroll to position [346, 0]
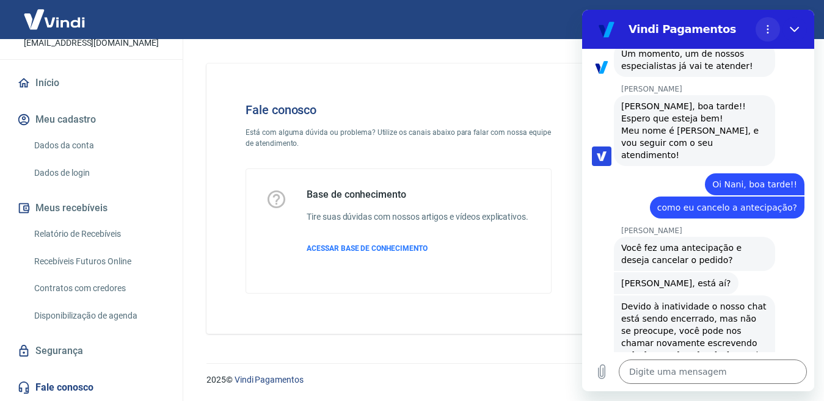
click at [767, 23] on button "Menu de opções" at bounding box center [767, 29] width 24 height 24
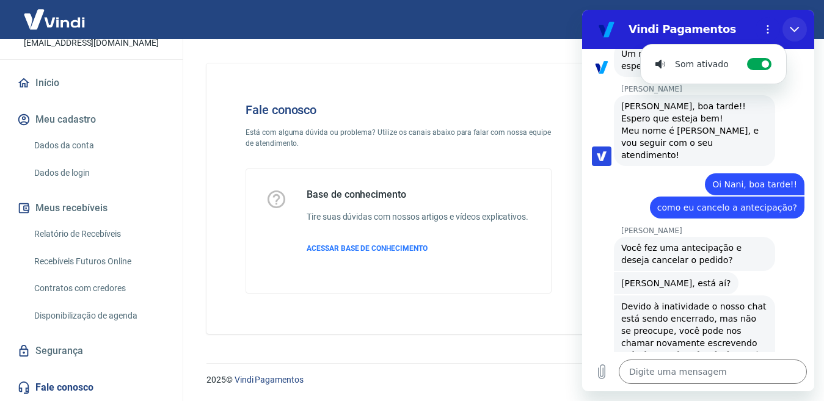
click at [791, 26] on icon "Fechar" at bounding box center [794, 29] width 10 height 10
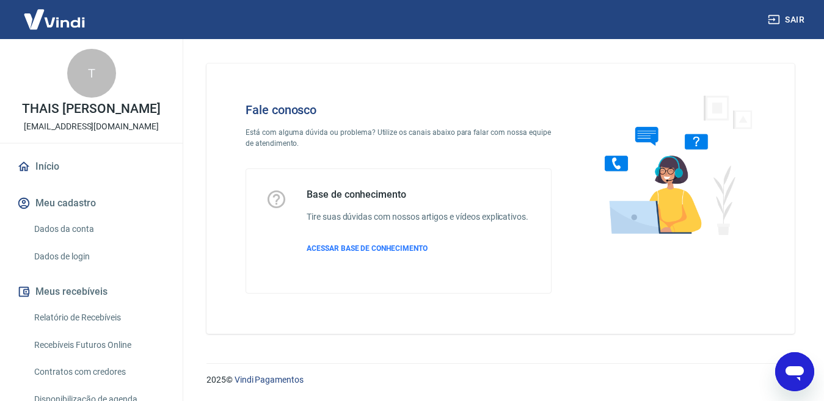
scroll to position [0, 0]
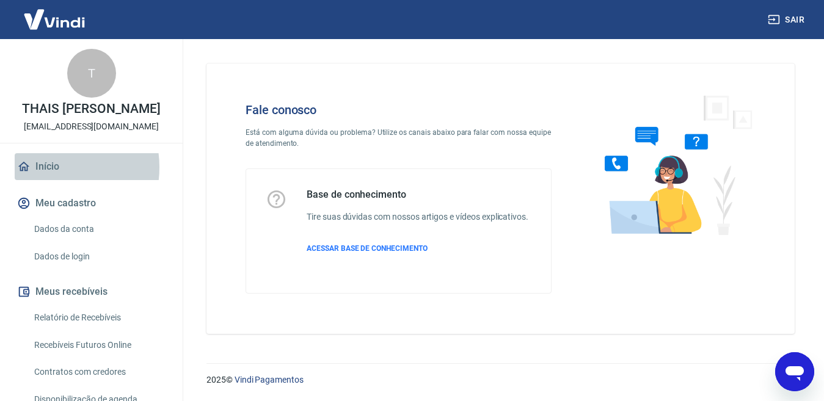
click at [49, 180] on link "Início" at bounding box center [91, 166] width 153 height 27
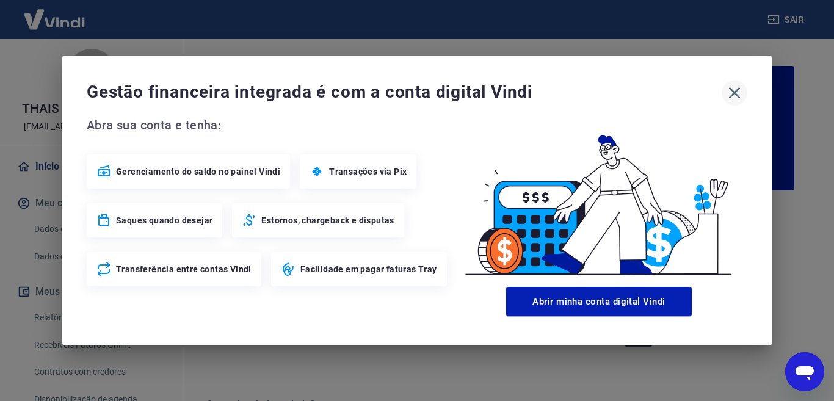
click at [734, 86] on icon "button" at bounding box center [735, 93] width 20 height 20
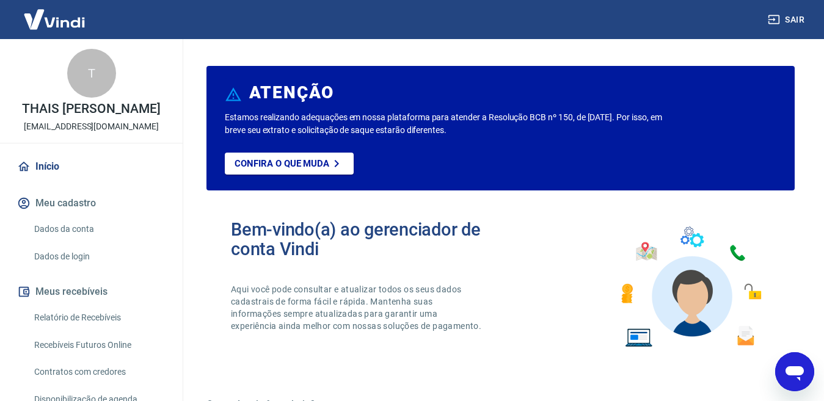
click at [796, 366] on icon "Abrir janela de mensagens" at bounding box center [794, 373] width 18 height 15
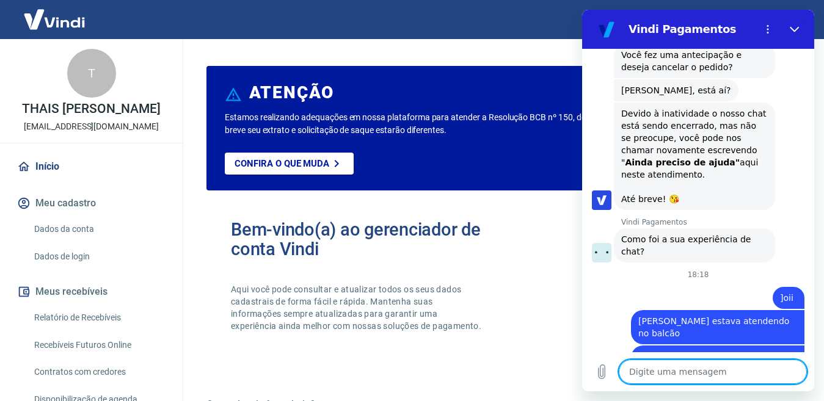
scroll to position [590, 0]
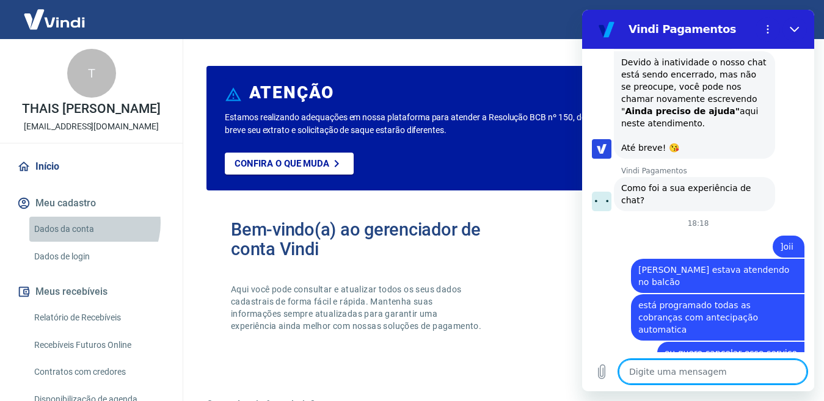
click at [89, 236] on link "Dados da conta" at bounding box center [98, 229] width 139 height 25
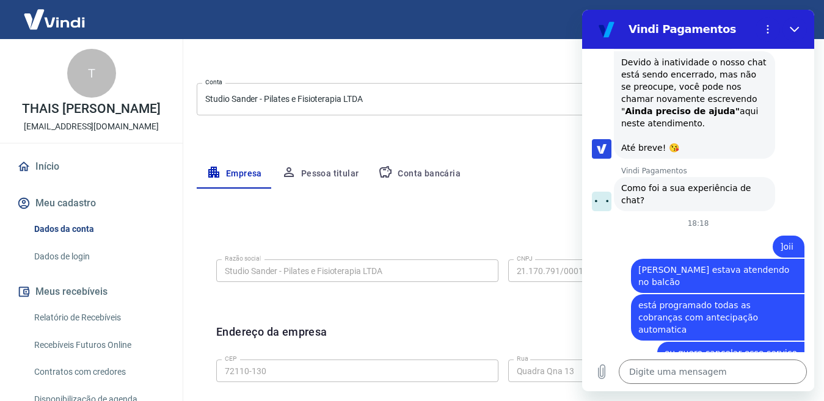
scroll to position [122, 0]
click at [788, 27] on button "Fechar" at bounding box center [794, 29] width 24 height 24
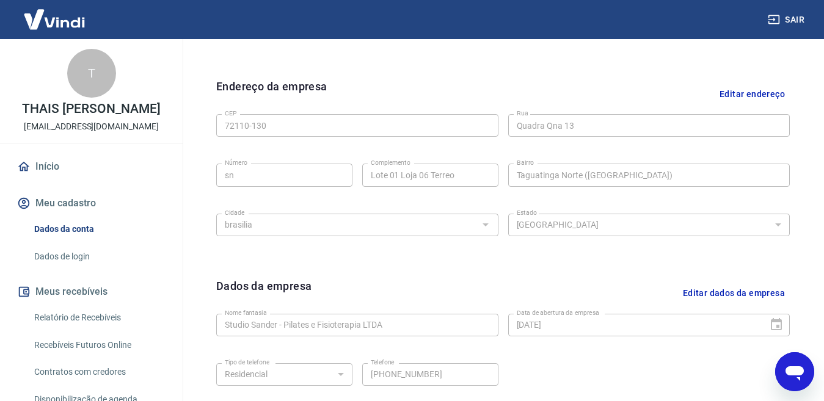
scroll to position [479, 0]
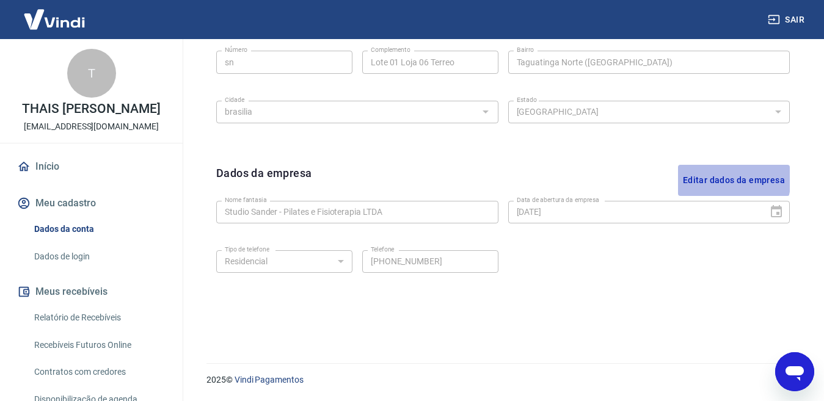
click at [720, 179] on button "Editar dados da empresa" at bounding box center [734, 180] width 112 height 31
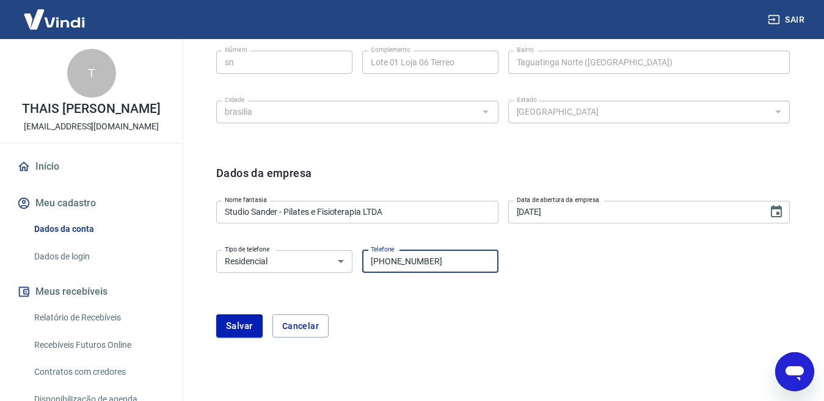
drag, startPoint x: 398, startPoint y: 261, endPoint x: 437, endPoint y: 261, distance: 38.5
click at [437, 261] on input "(61) 99298-2269" at bounding box center [430, 261] width 136 height 23
click at [446, 316] on div "Salvar Cancelar" at bounding box center [502, 325] width 573 height 23
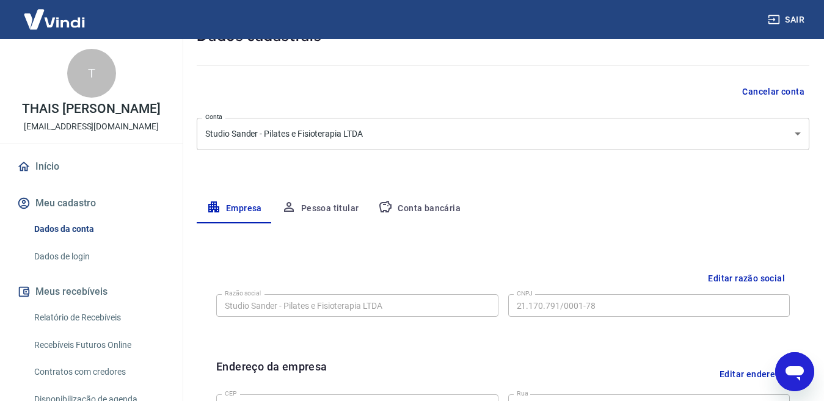
scroll to position [0, 0]
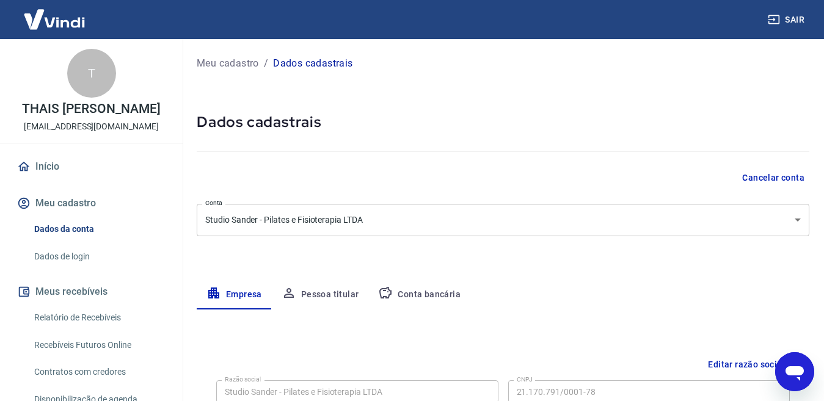
click at [342, 297] on button "Pessoa titular" at bounding box center [320, 294] width 97 height 29
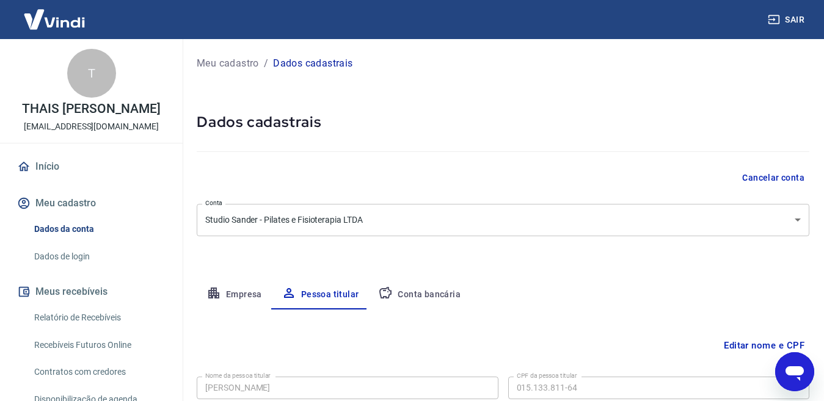
scroll to position [87, 0]
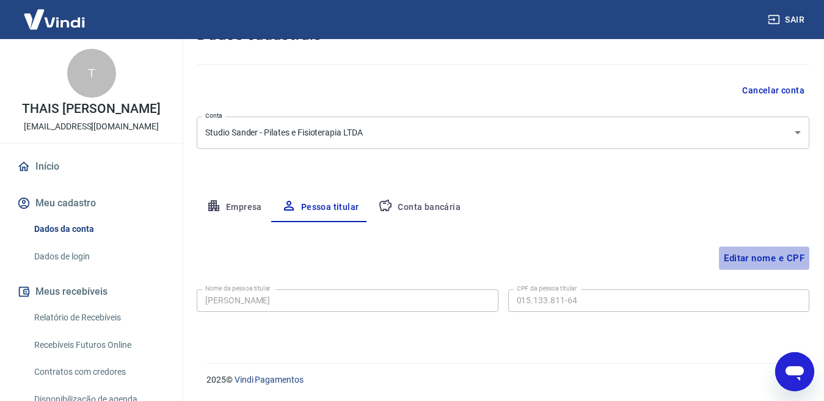
click at [734, 258] on button "Editar nome e CPF" at bounding box center [764, 258] width 90 height 23
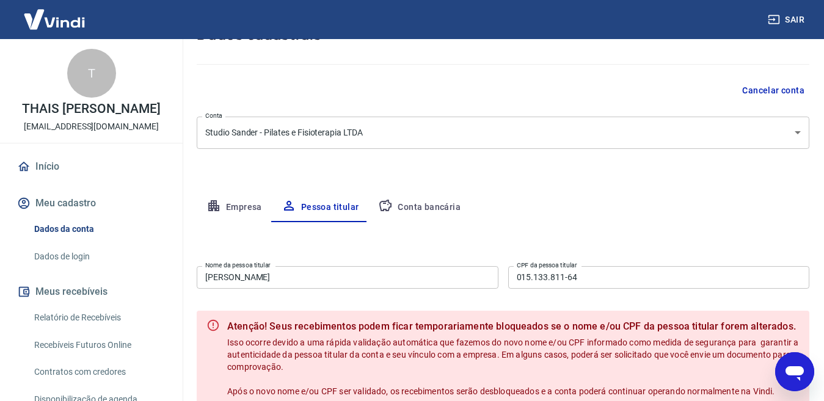
click at [560, 200] on div "Empresa Pessoa titular Conta bancária" at bounding box center [503, 207] width 612 height 29
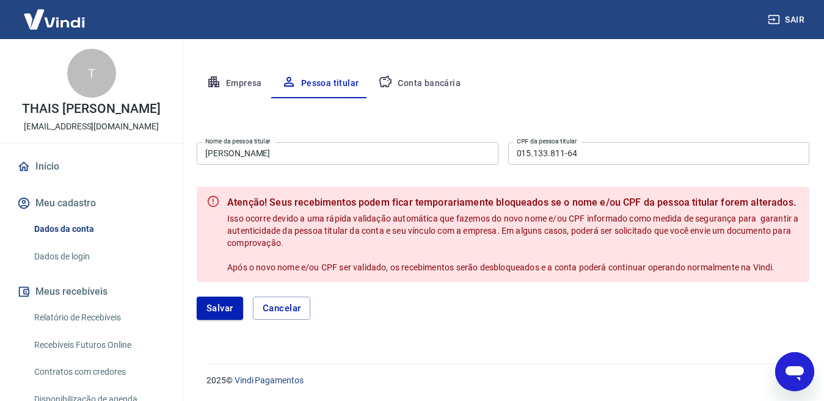
scroll to position [212, 0]
click at [278, 308] on button "Cancelar" at bounding box center [282, 307] width 58 height 23
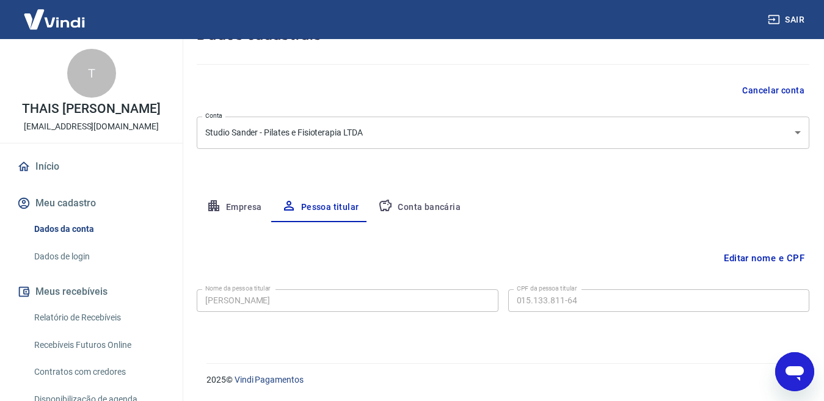
scroll to position [87, 0]
click at [427, 207] on button "Conta bancária" at bounding box center [419, 207] width 102 height 29
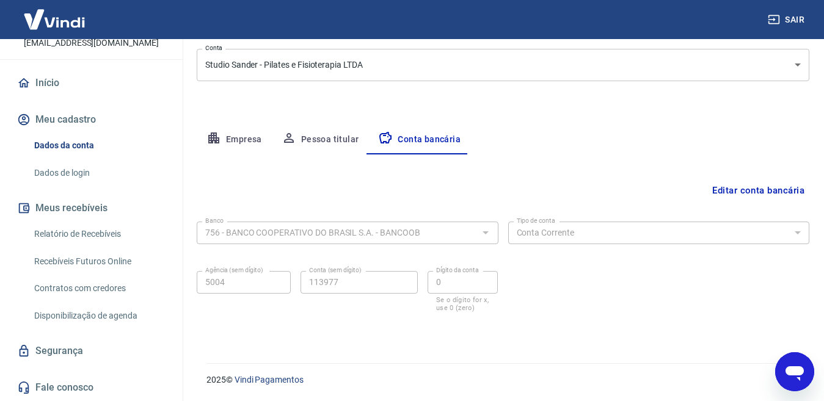
scroll to position [96, 0]
click at [116, 285] on link "Contratos com credores" at bounding box center [98, 288] width 139 height 25
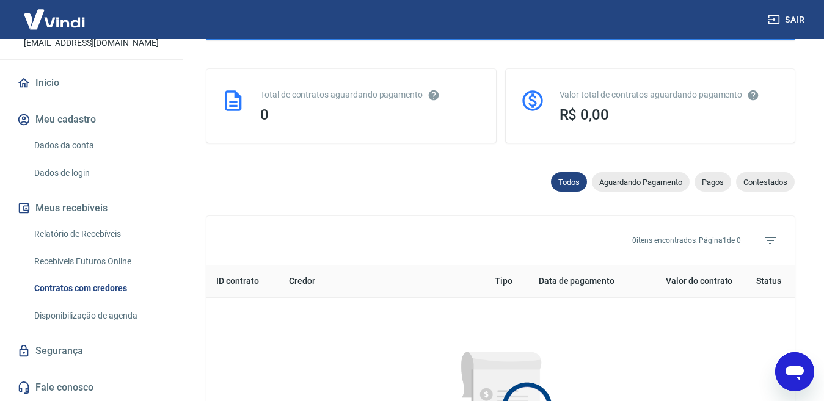
scroll to position [267, 0]
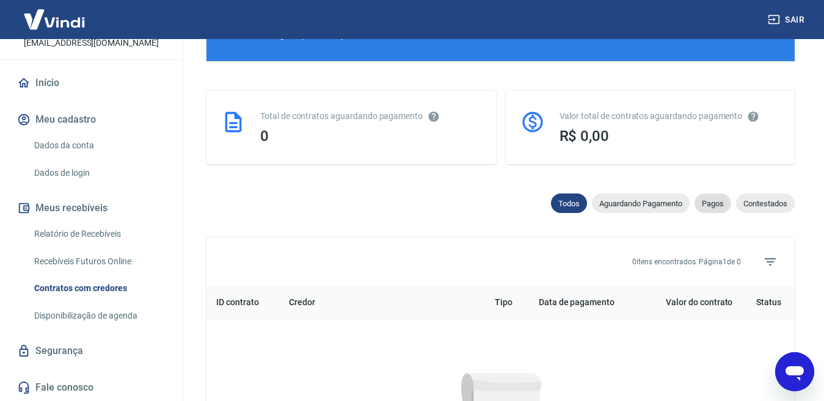
click at [715, 197] on div "Pagos" at bounding box center [712, 204] width 37 height 20
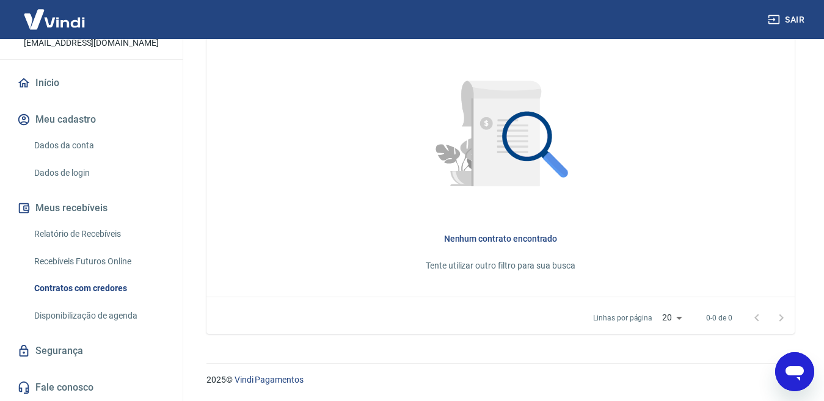
scroll to position [254, 0]
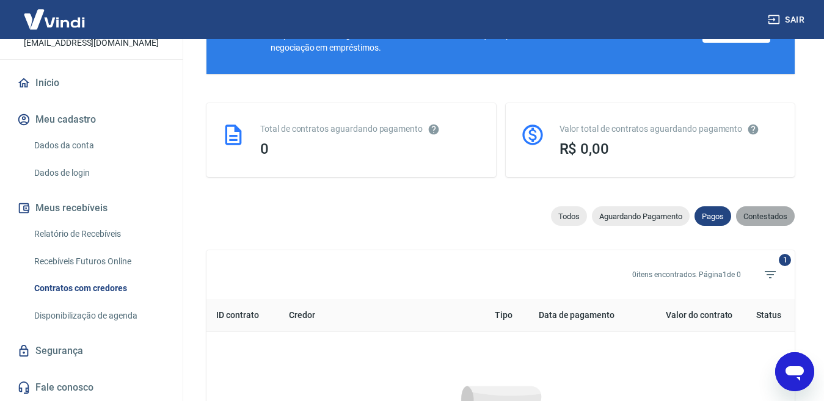
click at [756, 214] on span "Contestados" at bounding box center [765, 216] width 59 height 9
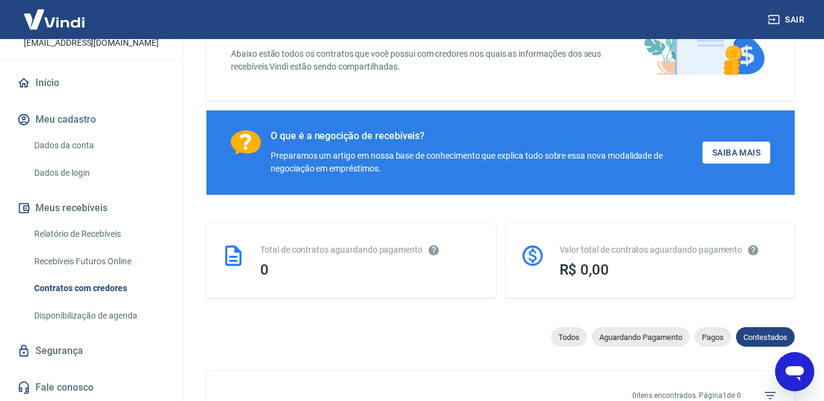
scroll to position [132, 0]
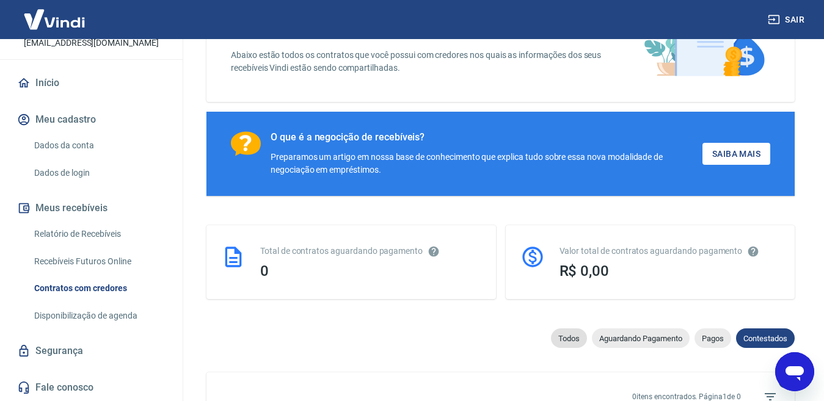
click at [572, 334] on span "Todos" at bounding box center [569, 338] width 36 height 9
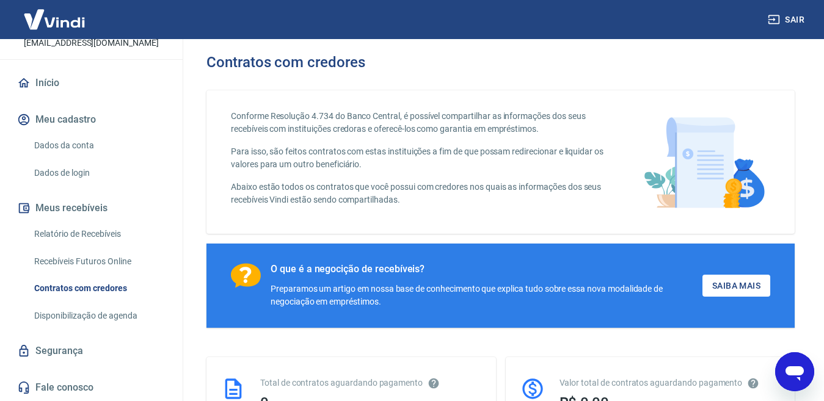
click at [62, 366] on link "Fale conosco" at bounding box center [91, 387] width 153 height 27
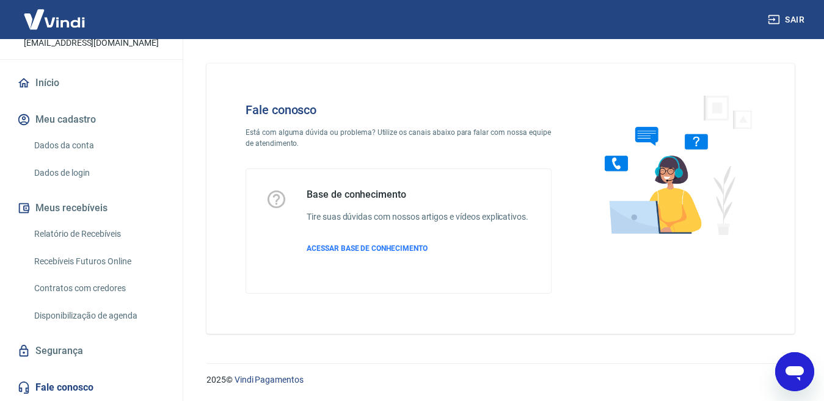
scroll to position [12, 0]
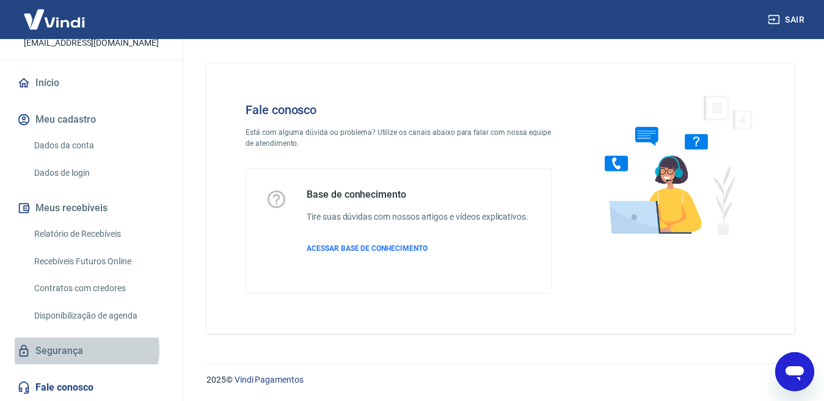
click at [71, 350] on link "Segurança" at bounding box center [91, 351] width 153 height 27
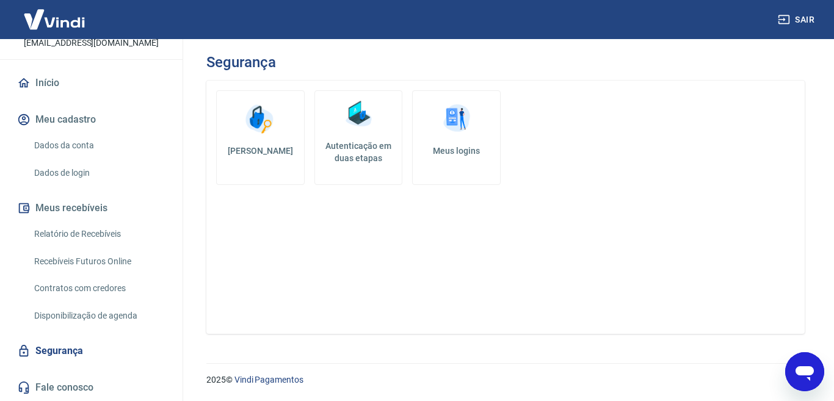
click at [805, 366] on icon "Abrir janela de mensagens" at bounding box center [804, 373] width 18 height 15
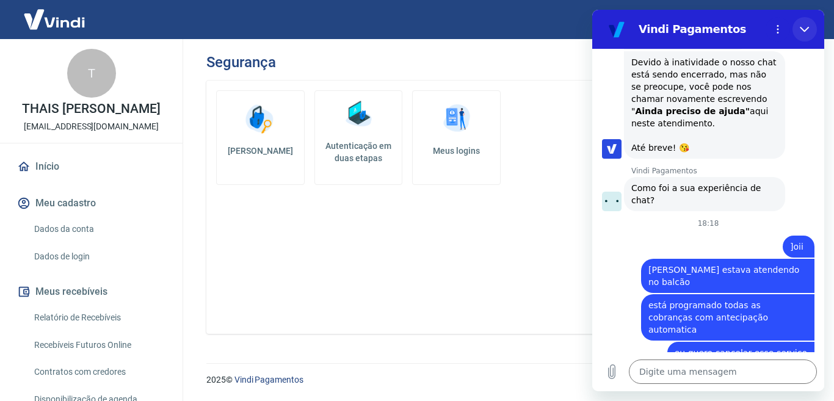
click at [806, 27] on icon "Fechar" at bounding box center [805, 29] width 10 height 10
